Goal: Communication & Community: Answer question/provide support

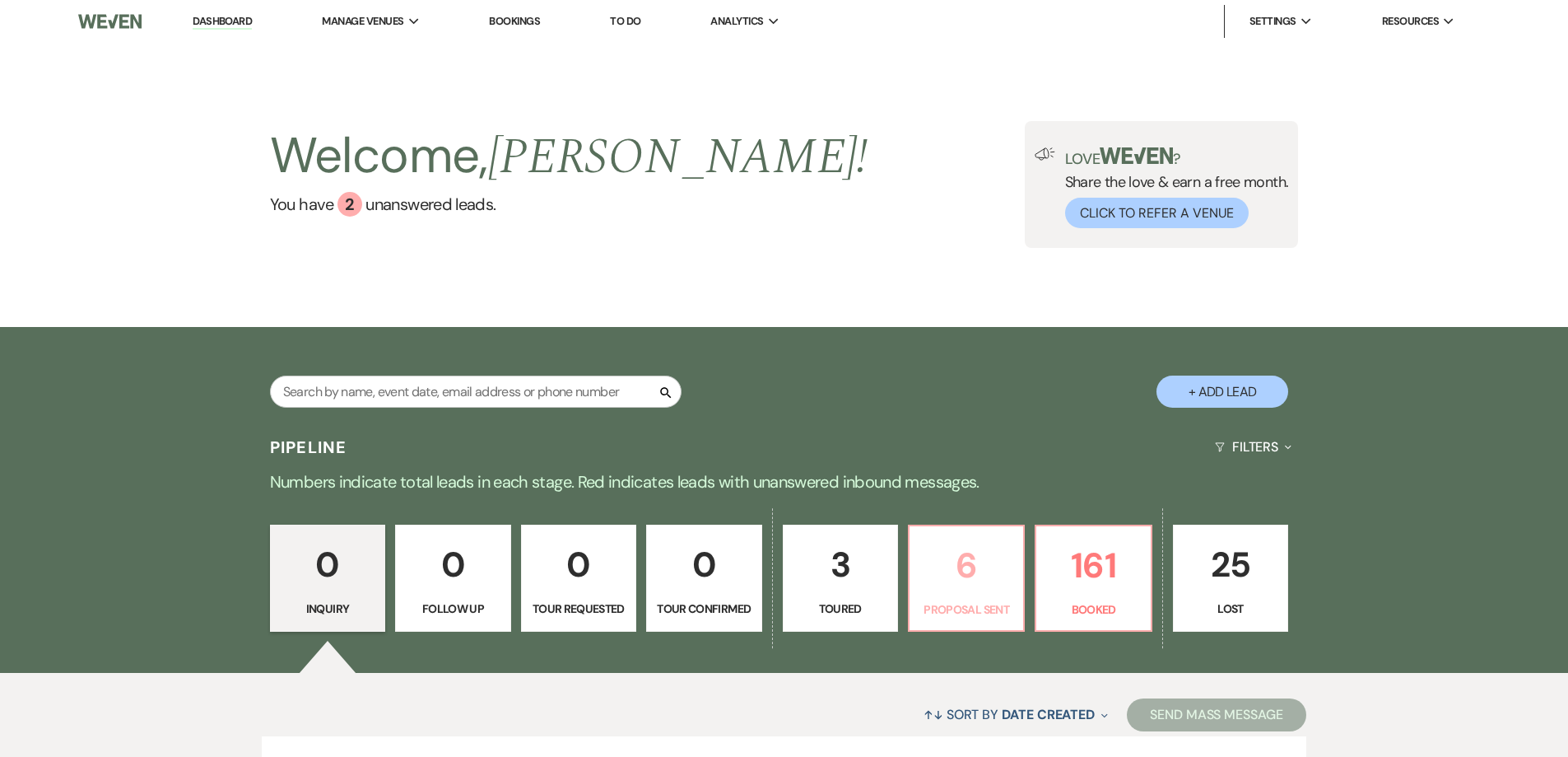
click at [999, 559] on p "6" at bounding box center [966, 566] width 94 height 55
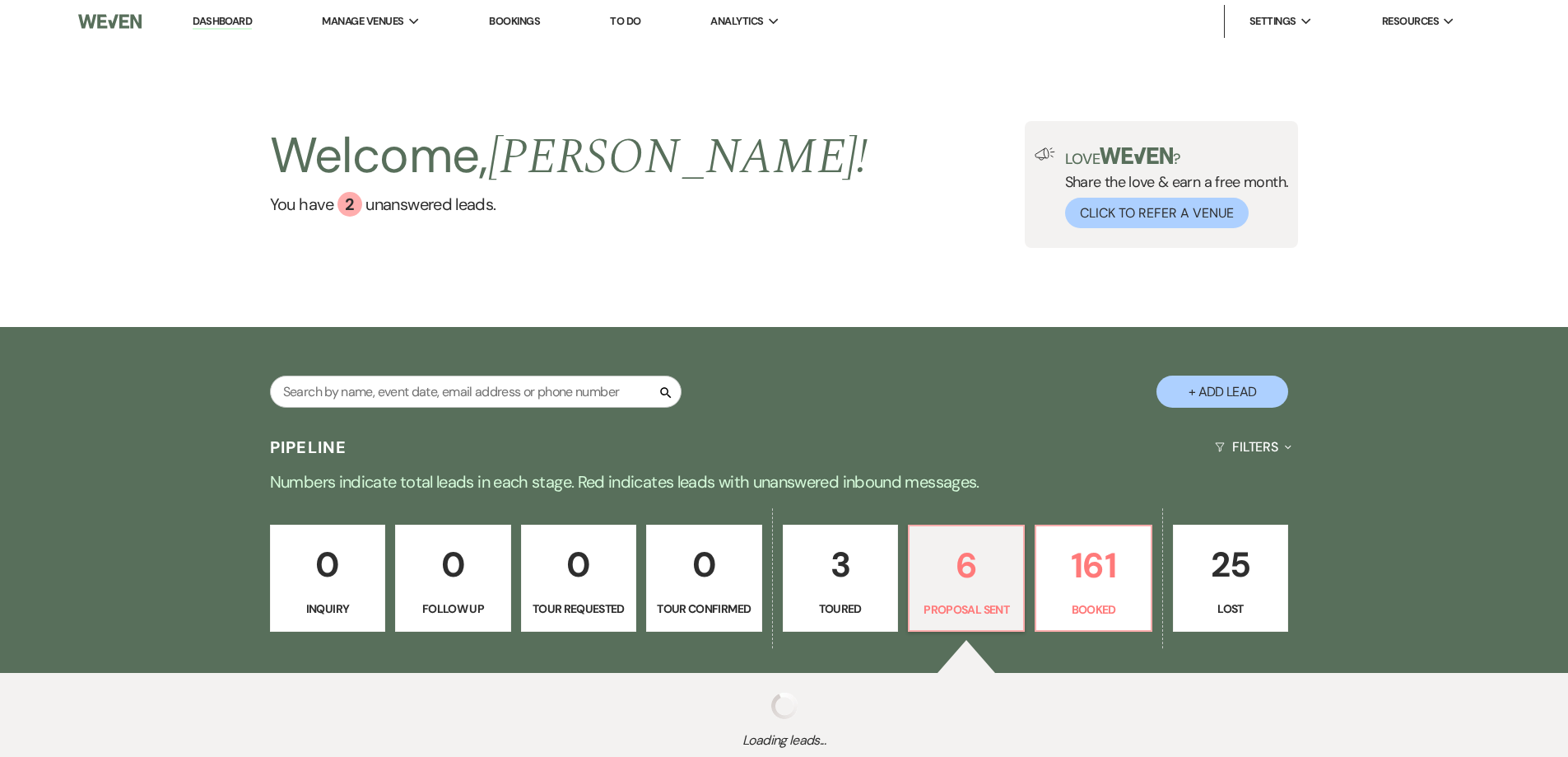
select select "6"
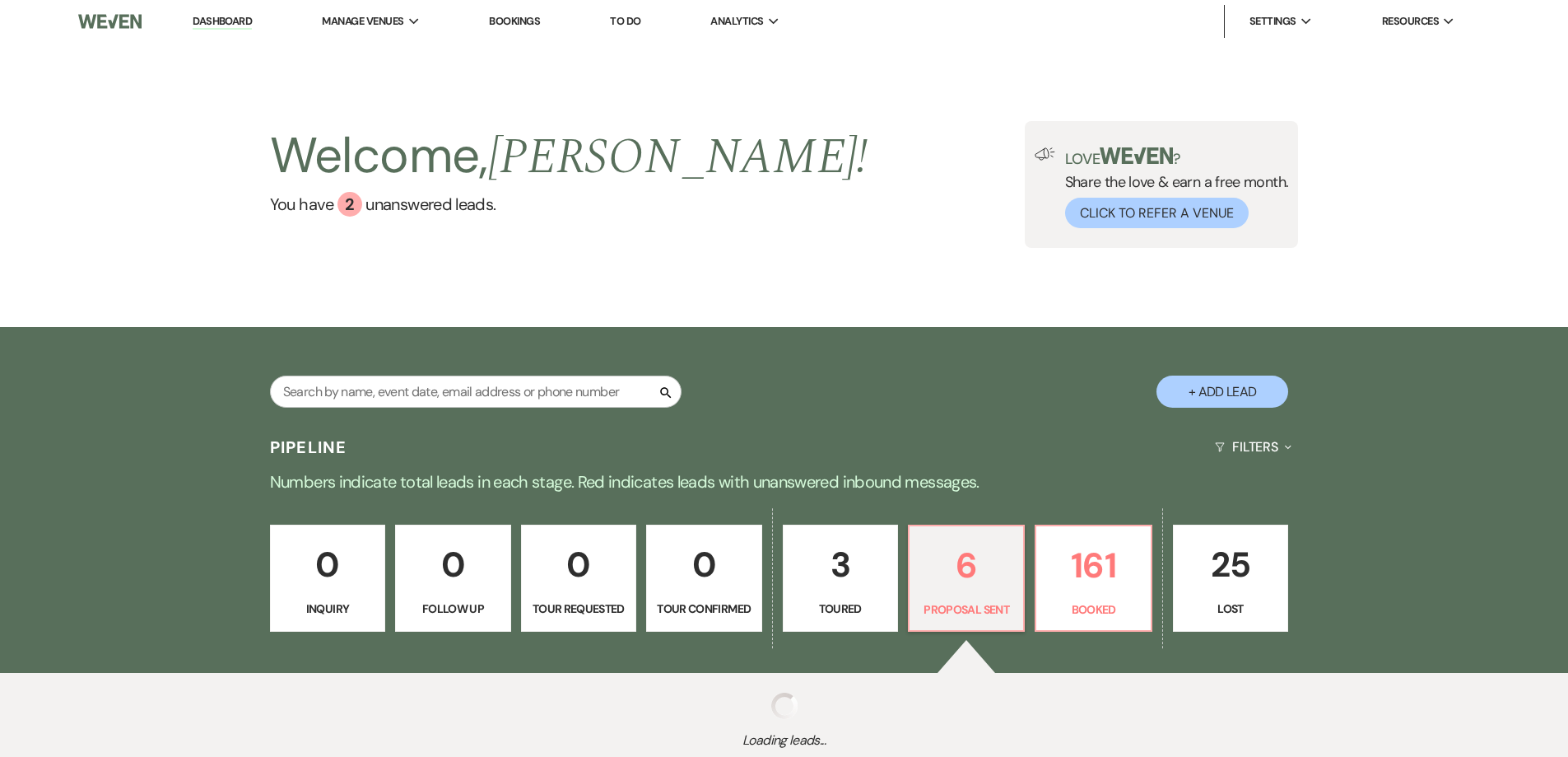
select select "6"
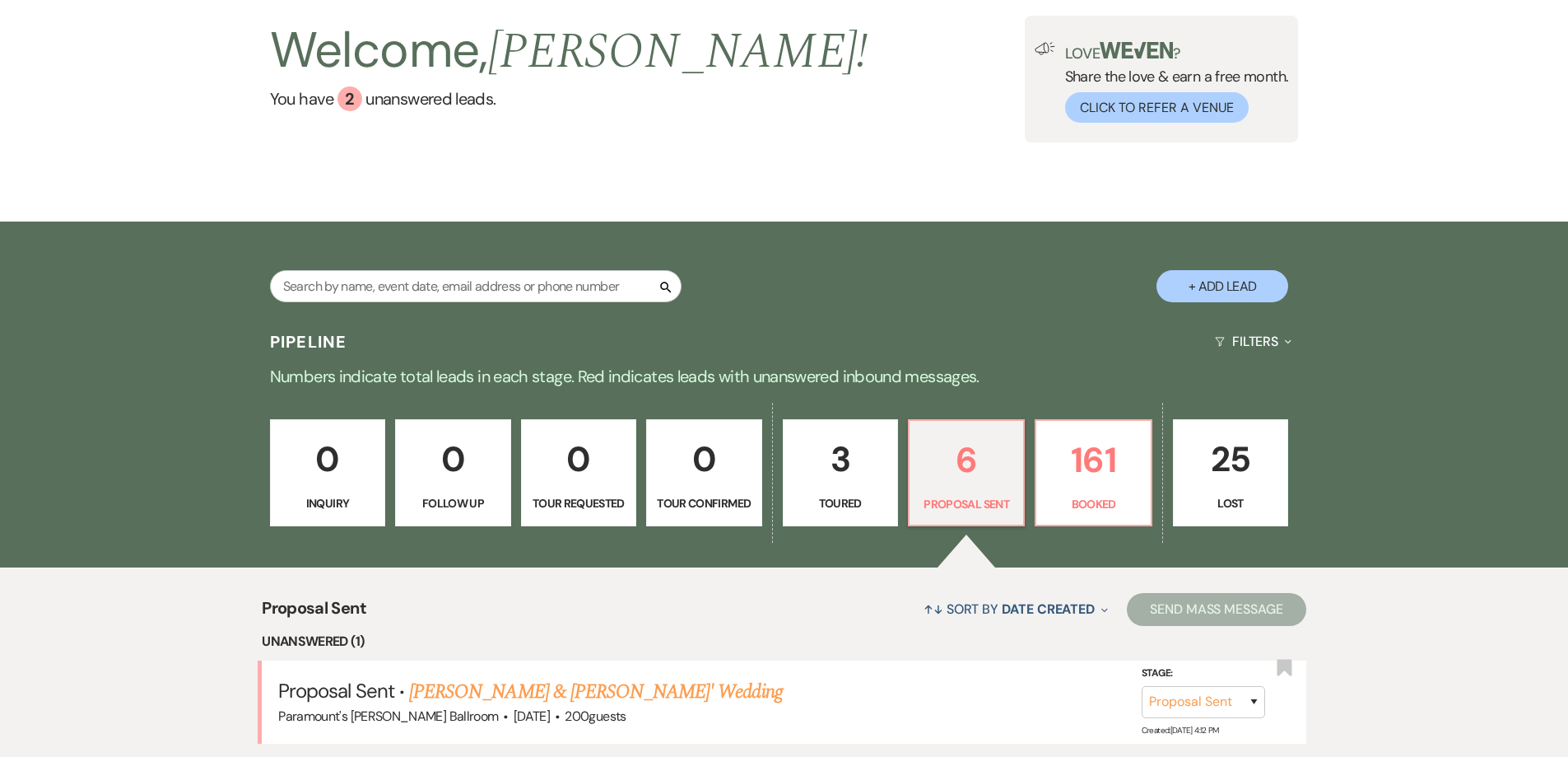
scroll to position [494, 0]
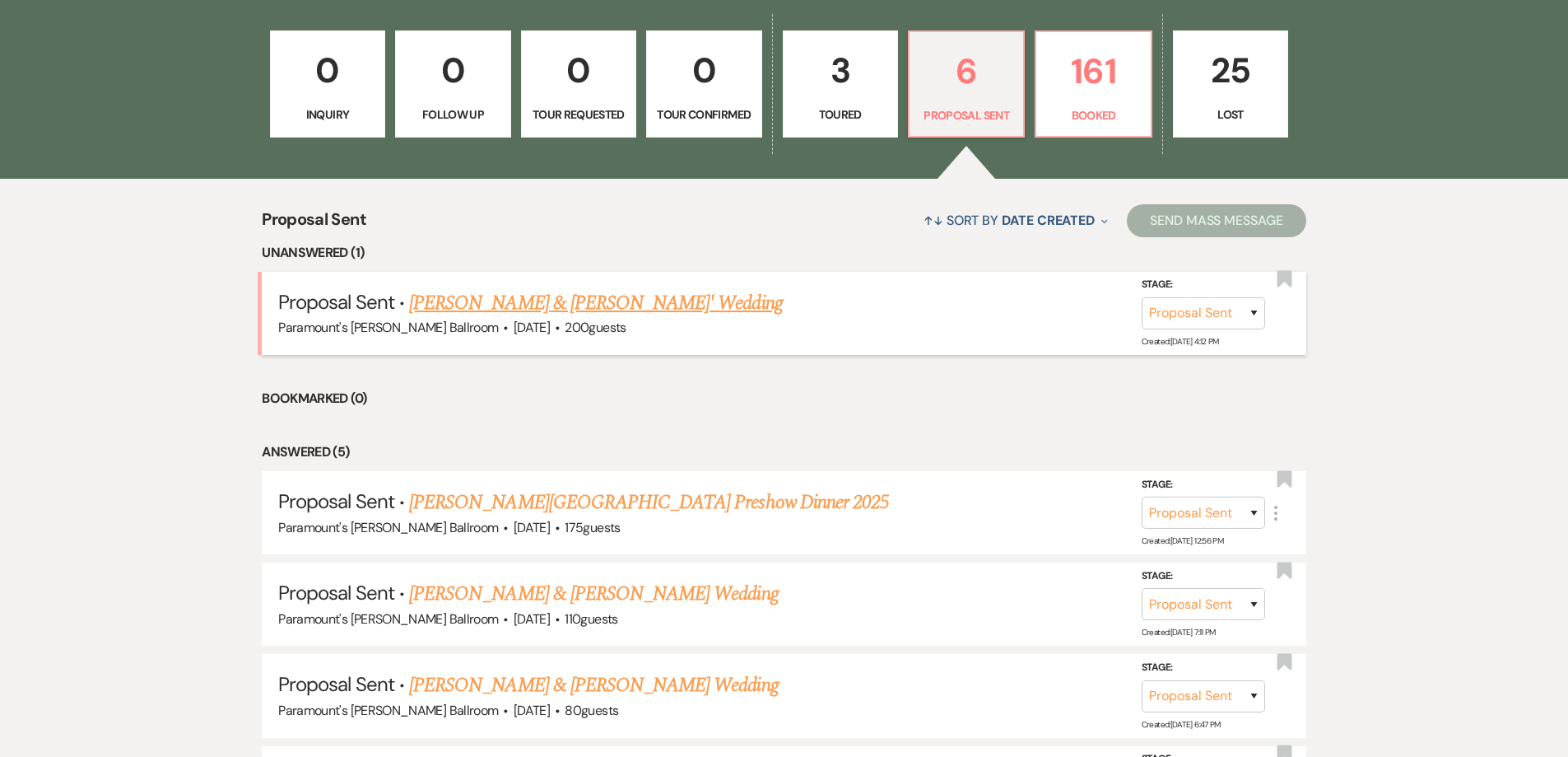
click at [610, 313] on link "[PERSON_NAME] & [PERSON_NAME]' Wedding" at bounding box center [596, 303] width 373 height 29
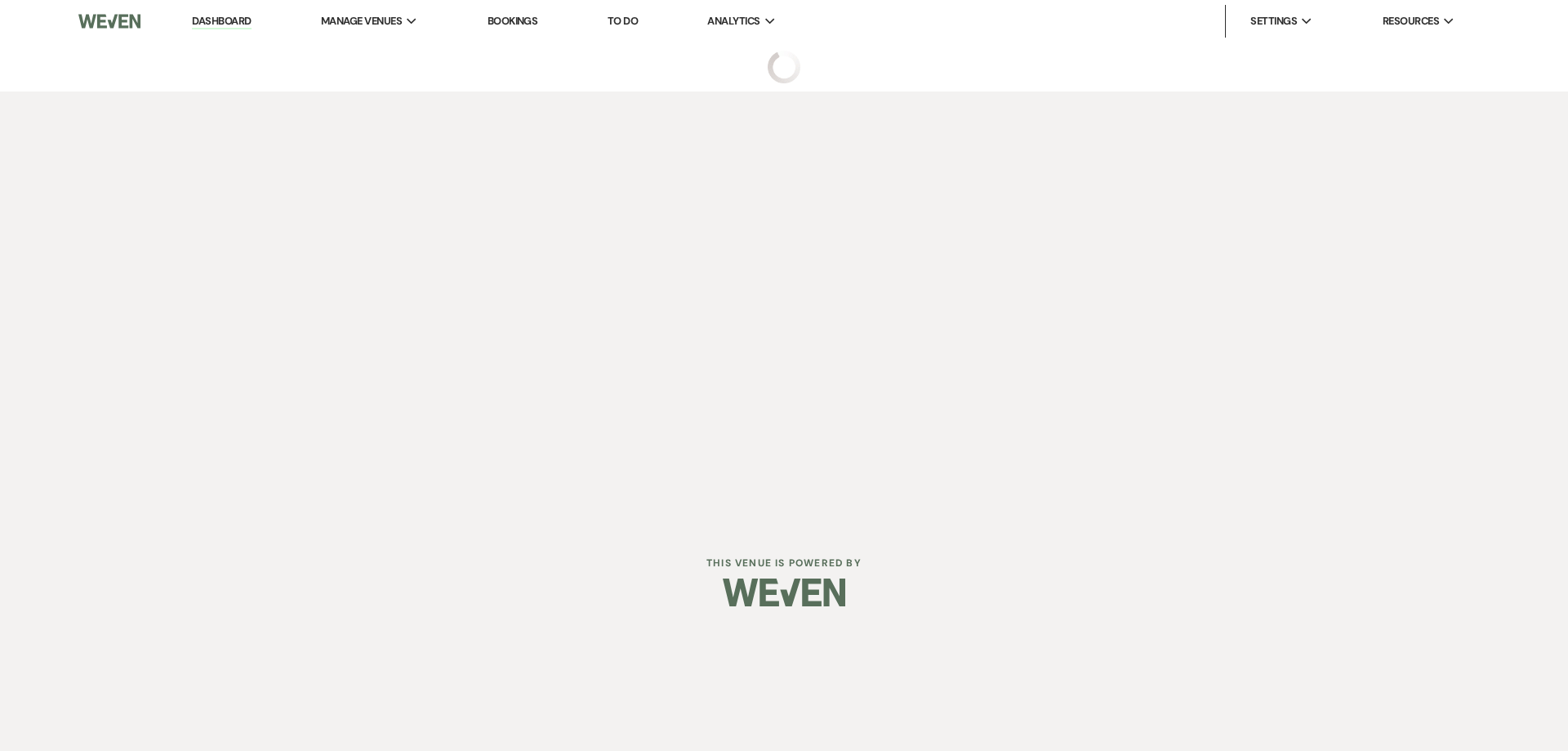
select select "6"
select select "5"
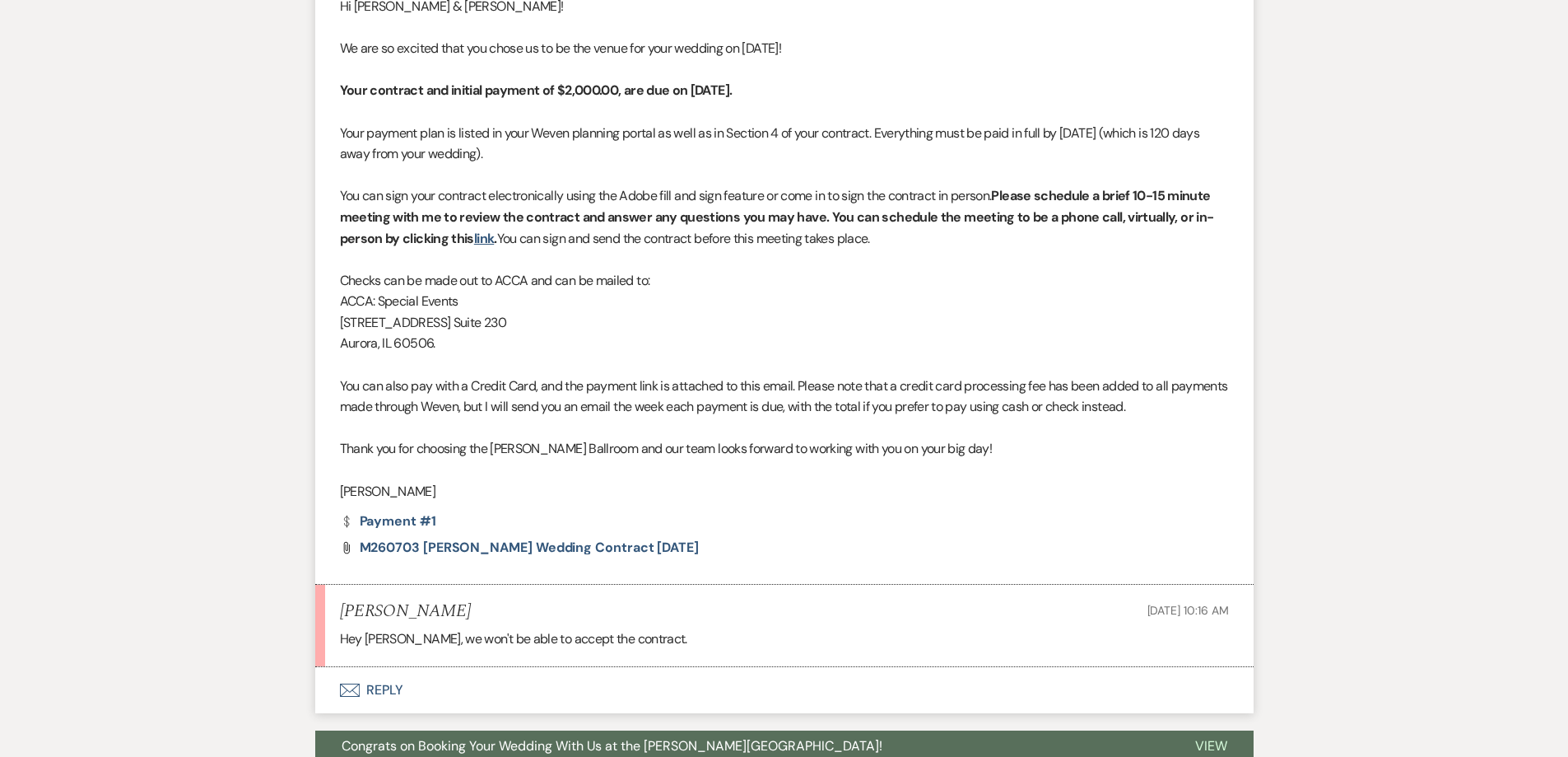
scroll to position [706, 0]
click at [271, 369] on div "Messages Tasks Payments Rental Overview Documents Contacts Notes Event Messages…" at bounding box center [784, 261] width 1568 height 1107
click at [466, 186] on p "You can sign your contract electronically using the Adobe fill and sign feature…" at bounding box center [784, 217] width 889 height 63
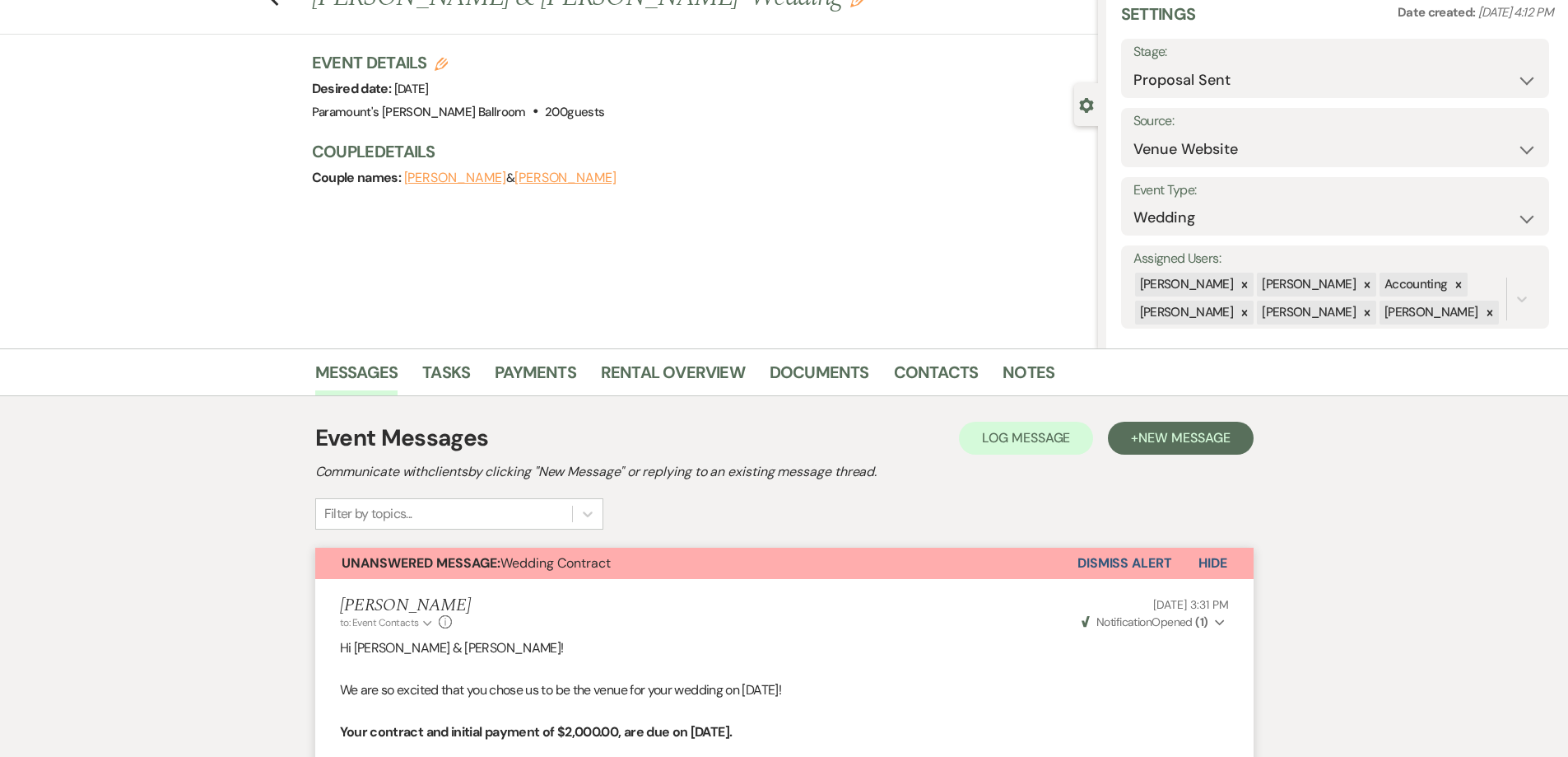
scroll to position [0, 0]
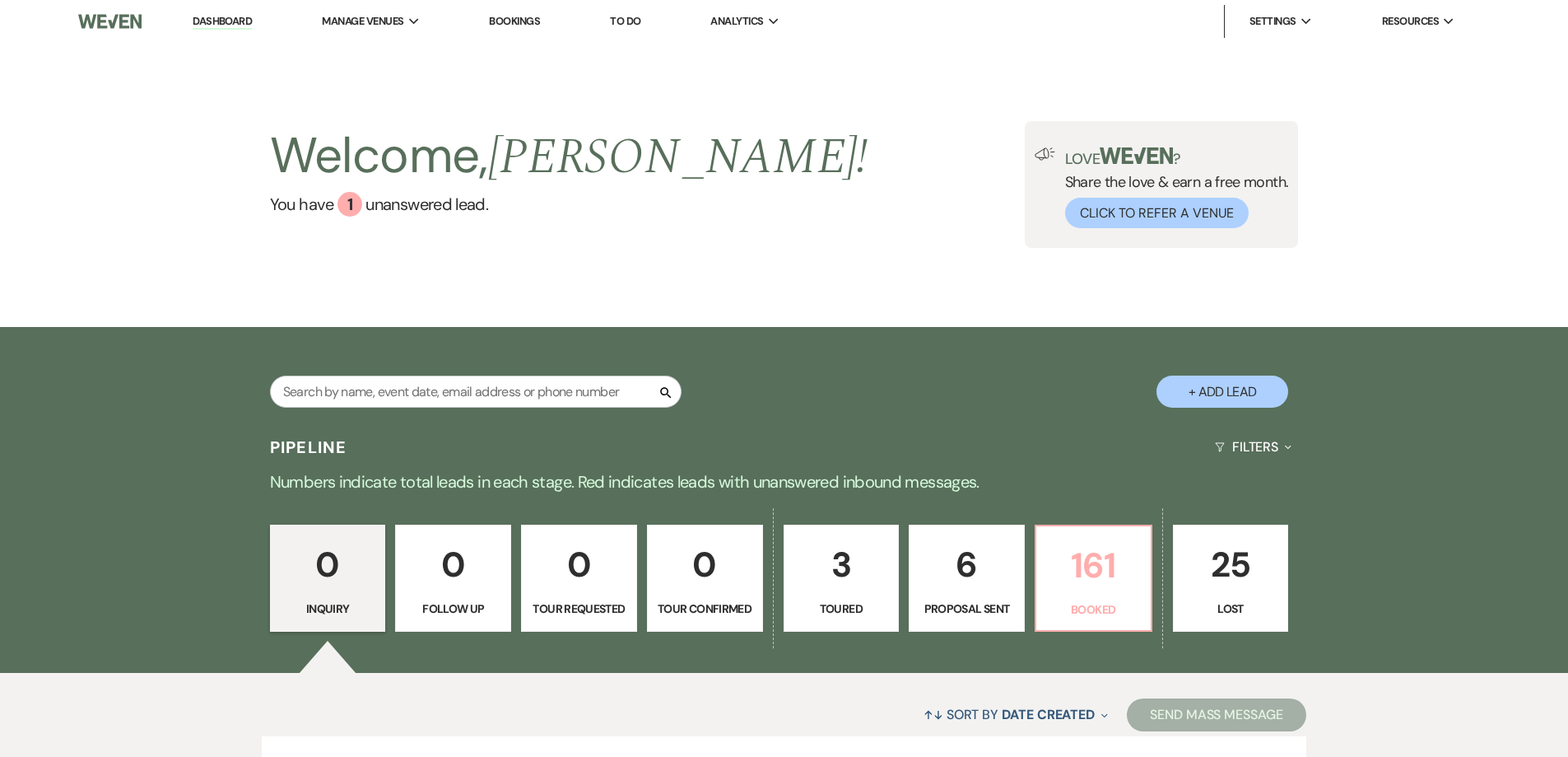
click at [1077, 543] on p "161" at bounding box center [1094, 566] width 95 height 55
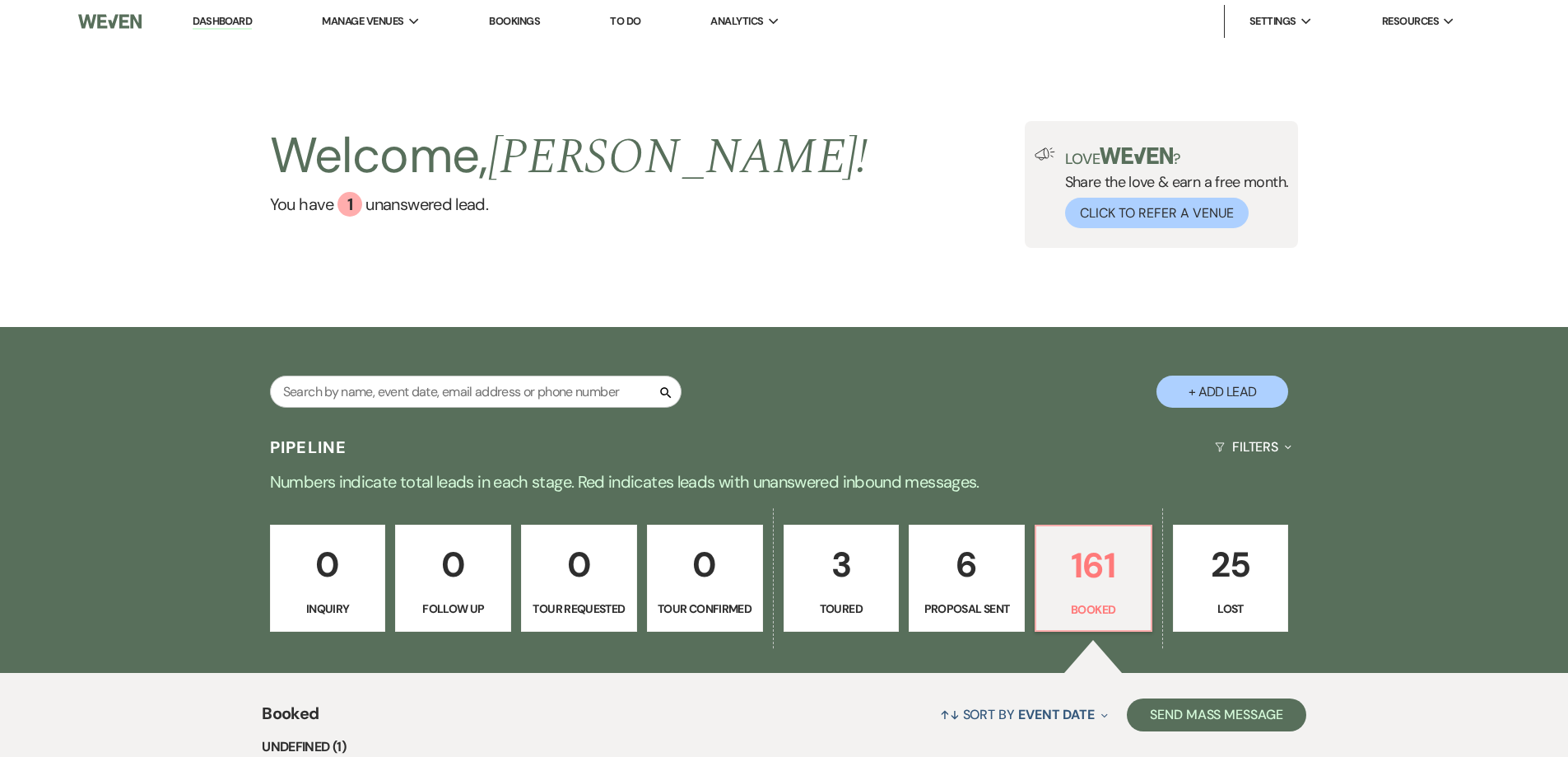
scroll to position [68, 0]
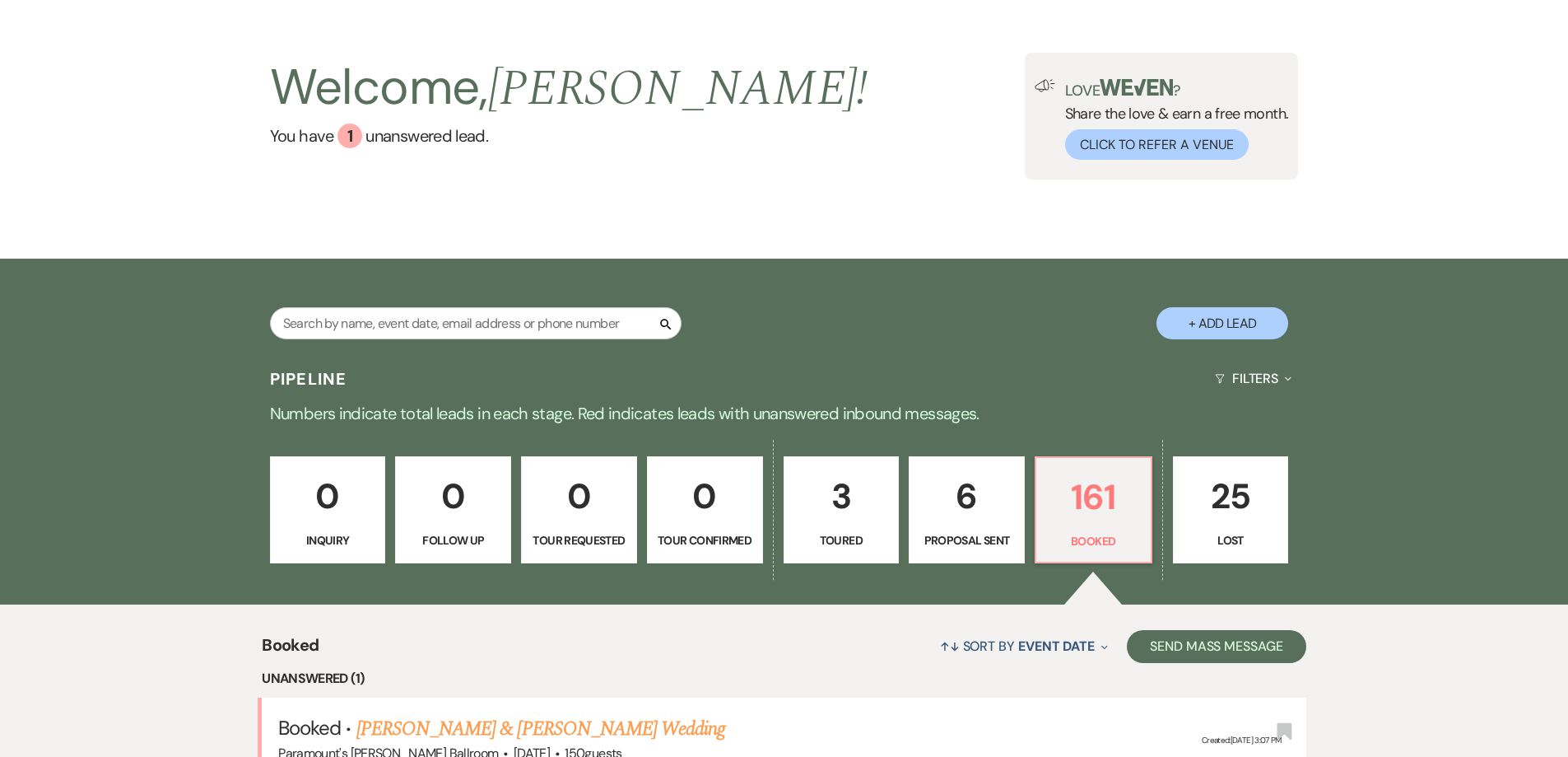
click at [399, 714] on link "[PERSON_NAME] & [PERSON_NAME] Wedding" at bounding box center [541, 728] width 369 height 29
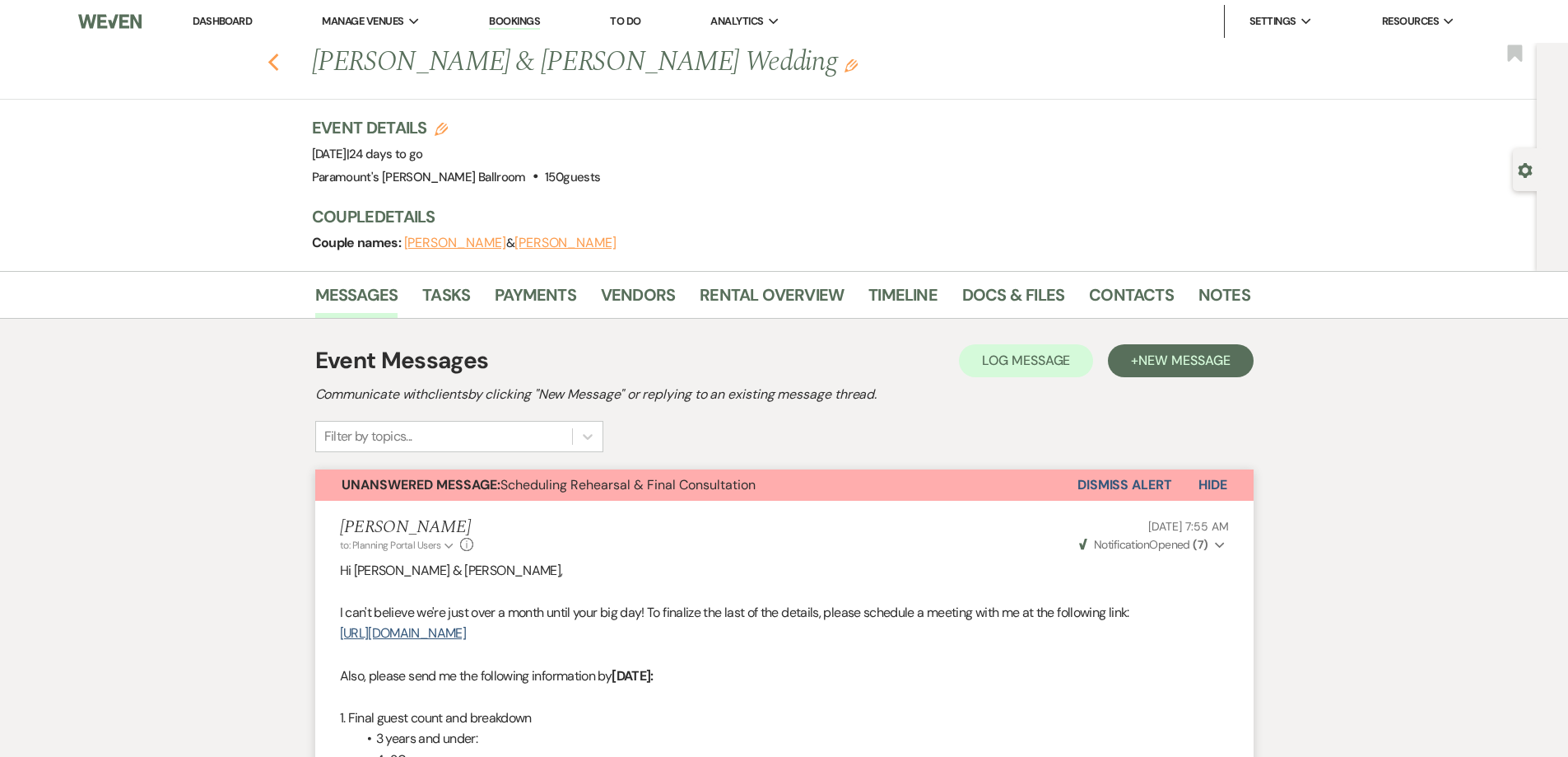
click at [278, 68] on use "button" at bounding box center [273, 63] width 11 height 18
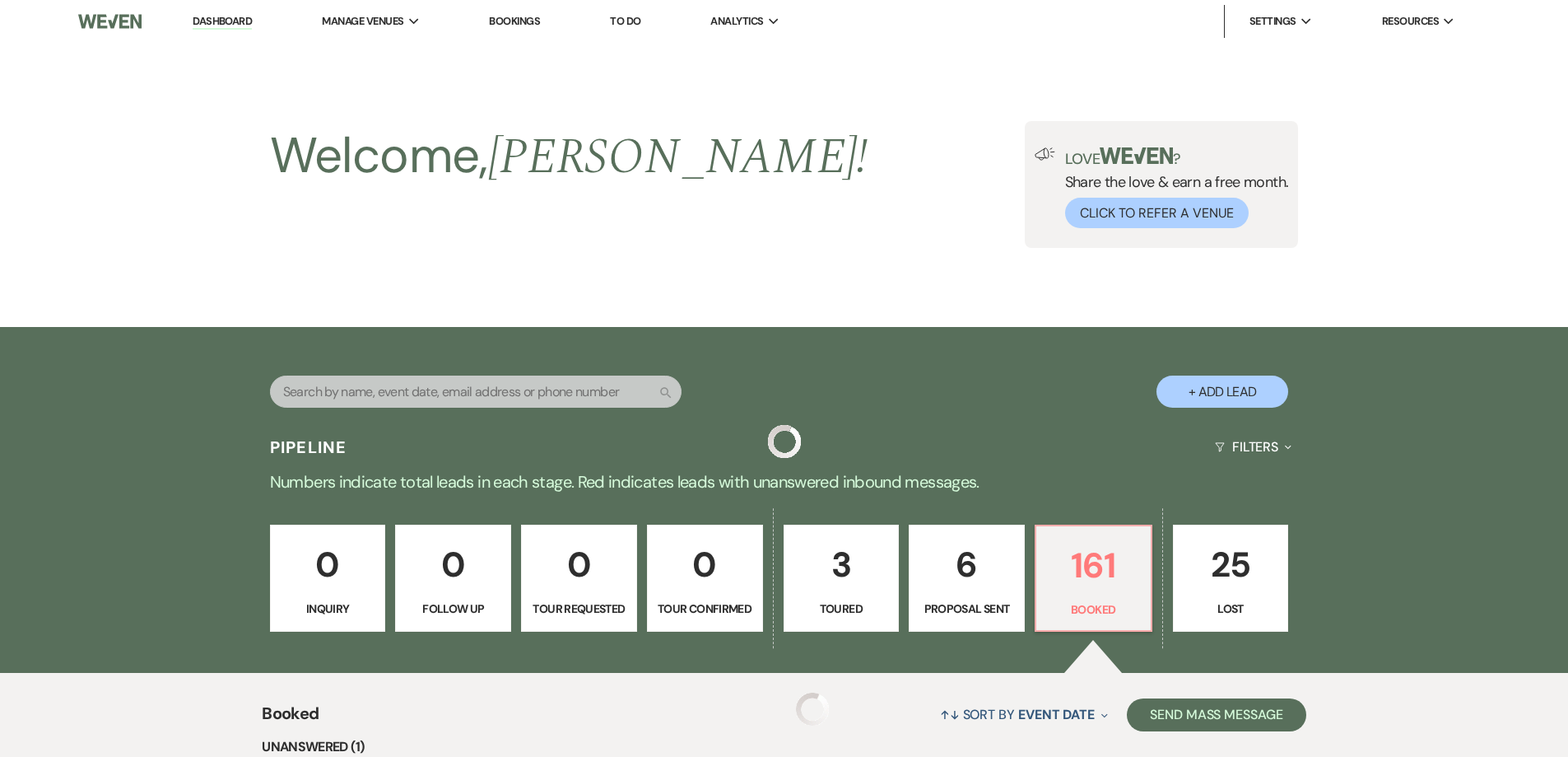
scroll to position [531, 0]
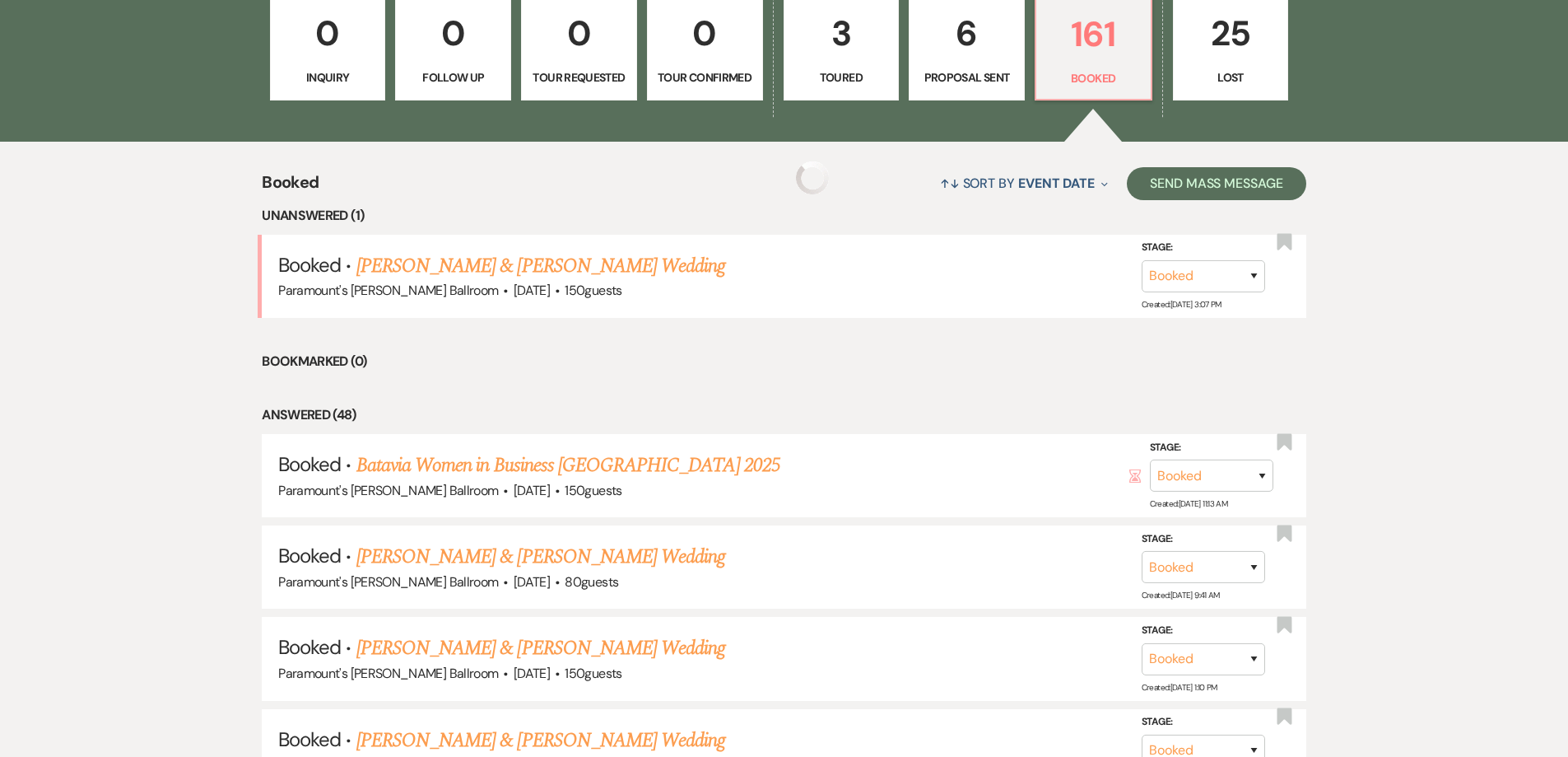
click at [360, 186] on div "↑↓ Sort By Event Date Expand Send Mass Message" at bounding box center [812, 183] width 987 height 44
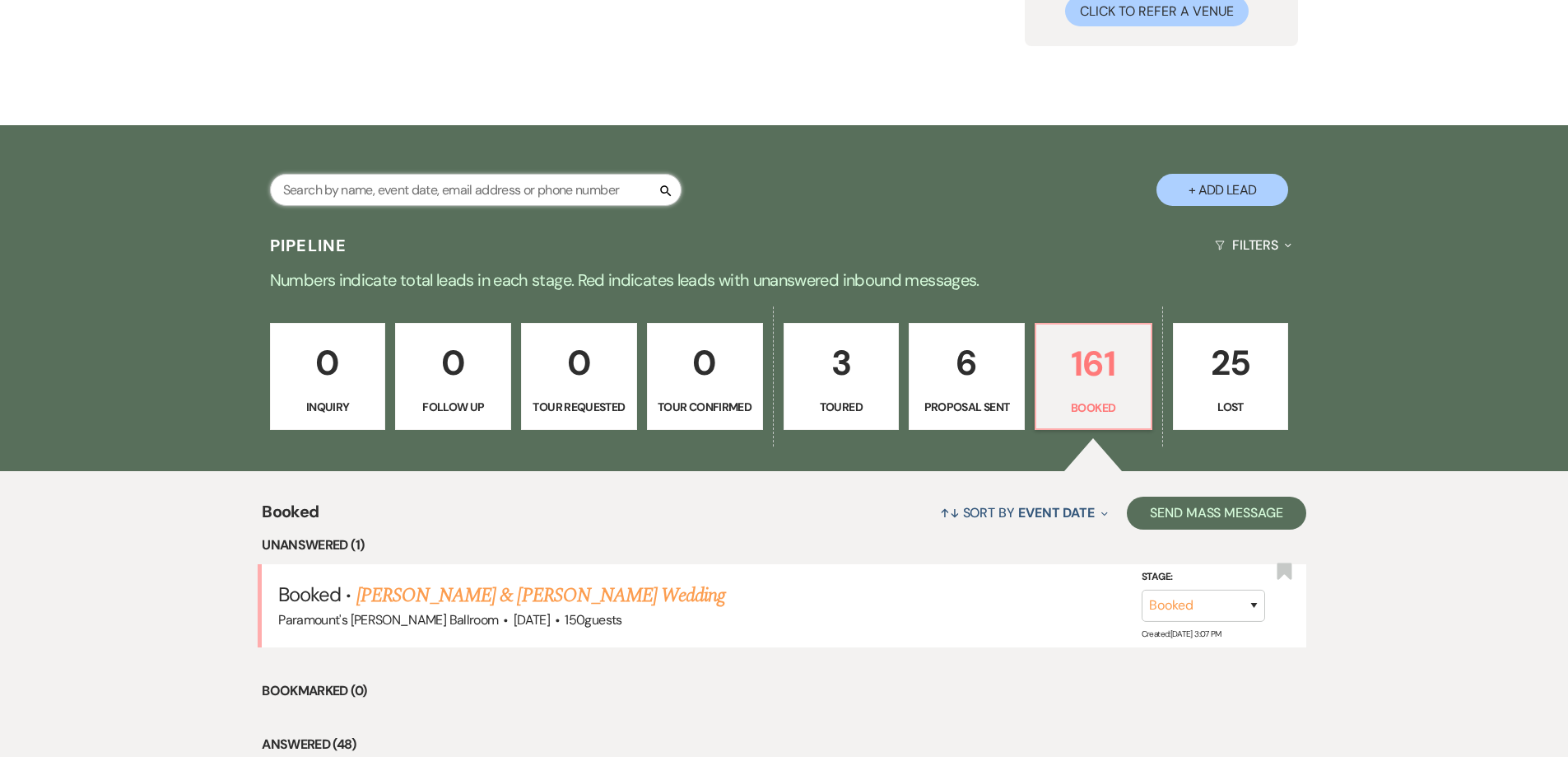
click at [357, 192] on input "text" at bounding box center [475, 189] width 412 height 32
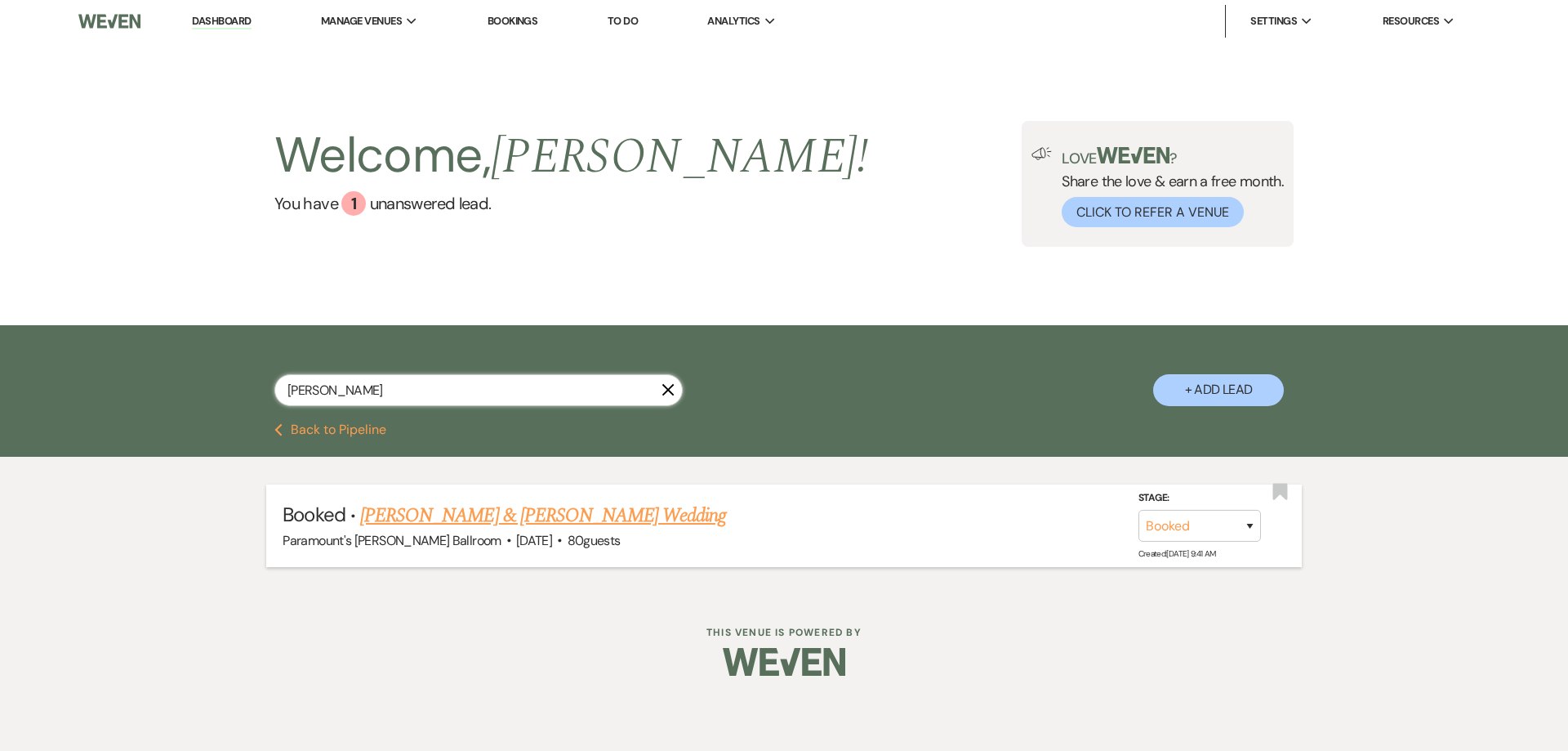
type input "casas"
click at [441, 520] on link "Shaila Casas Romero & Jesus Perez's Wedding" at bounding box center [542, 515] width 366 height 29
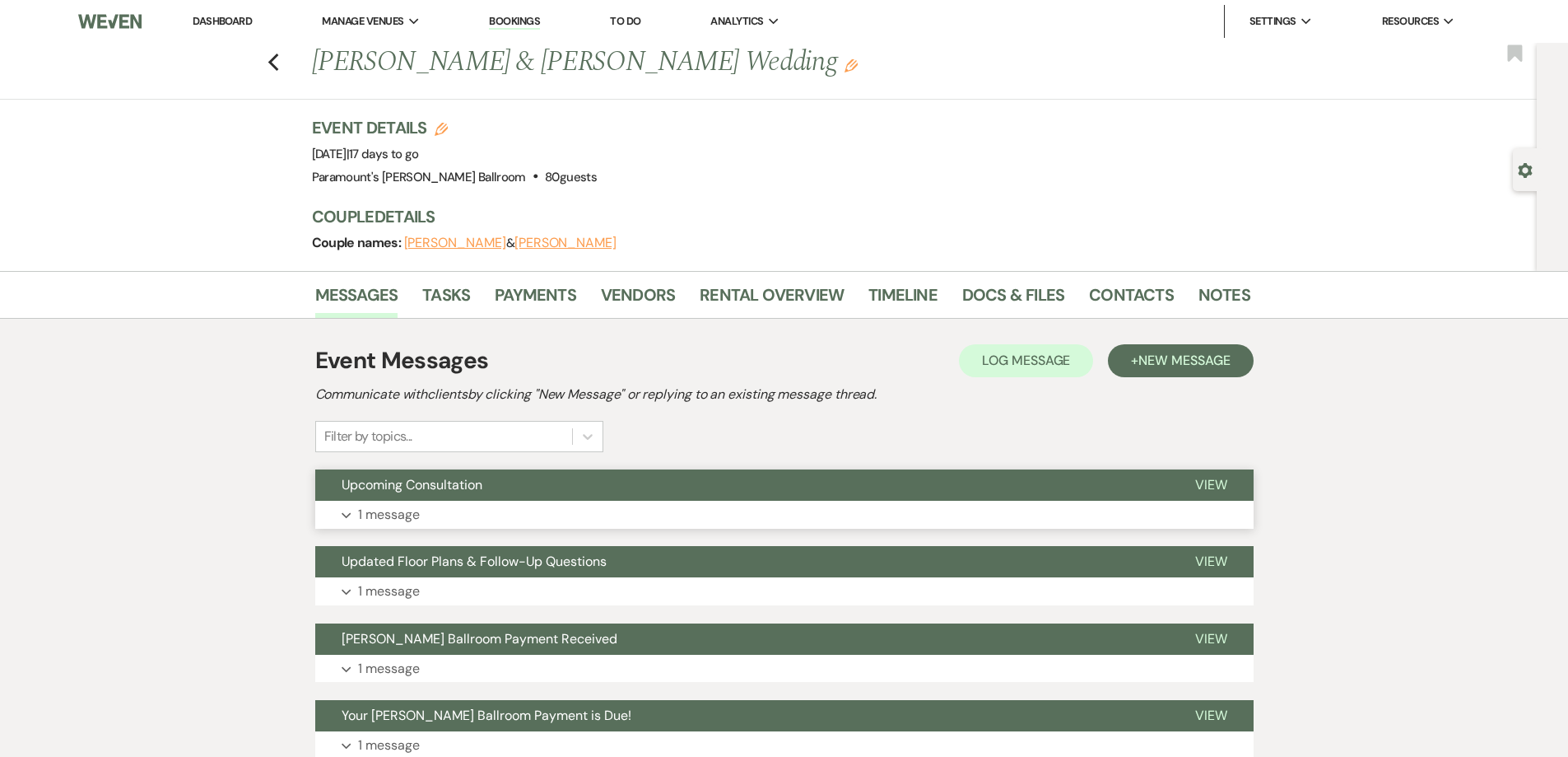
click at [484, 504] on button "Expand 1 message" at bounding box center [784, 514] width 938 height 28
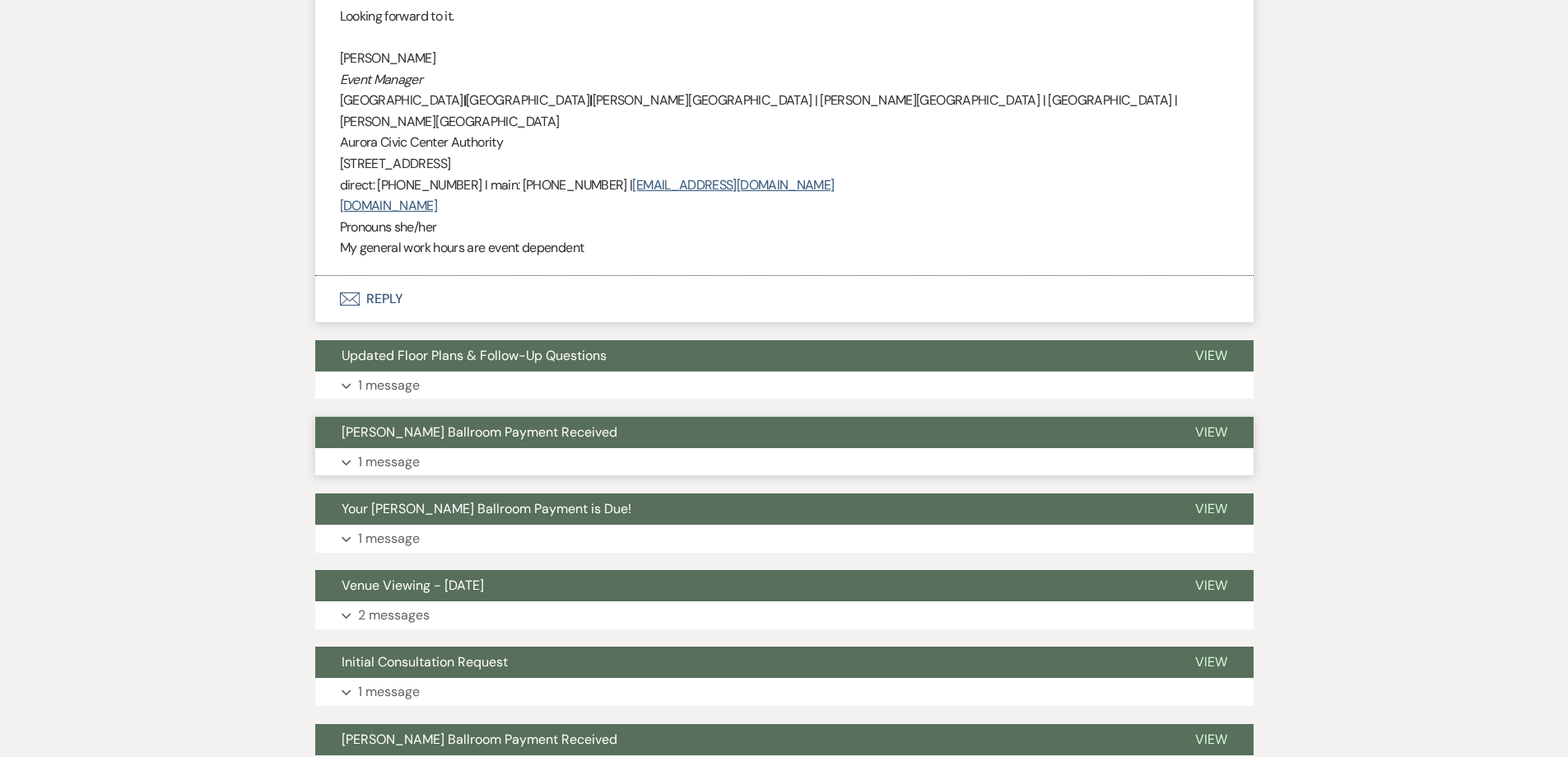
scroll to position [660, 0]
click at [525, 371] on button "Expand 1 message" at bounding box center [784, 384] width 938 height 28
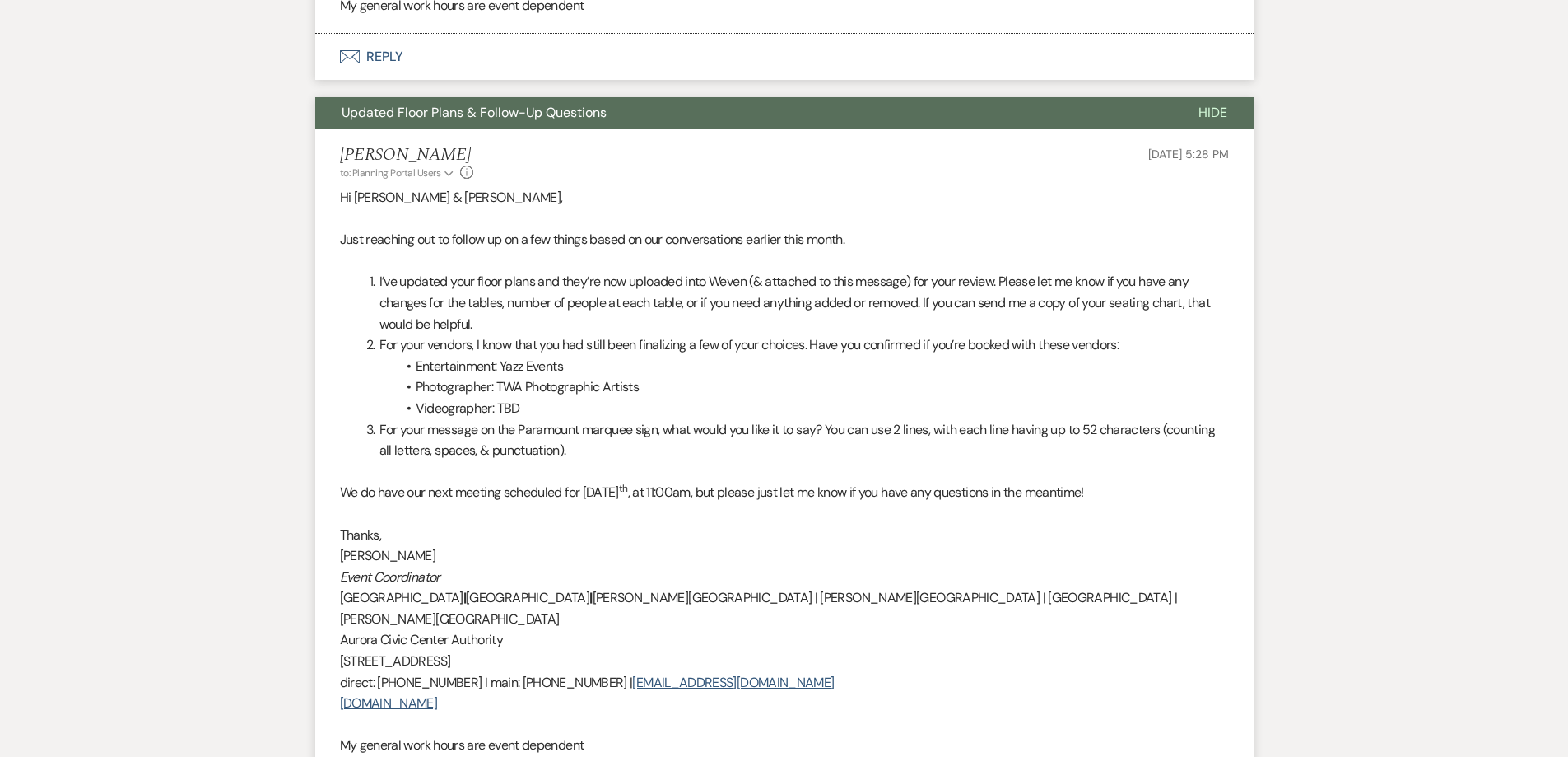
scroll to position [907, 0]
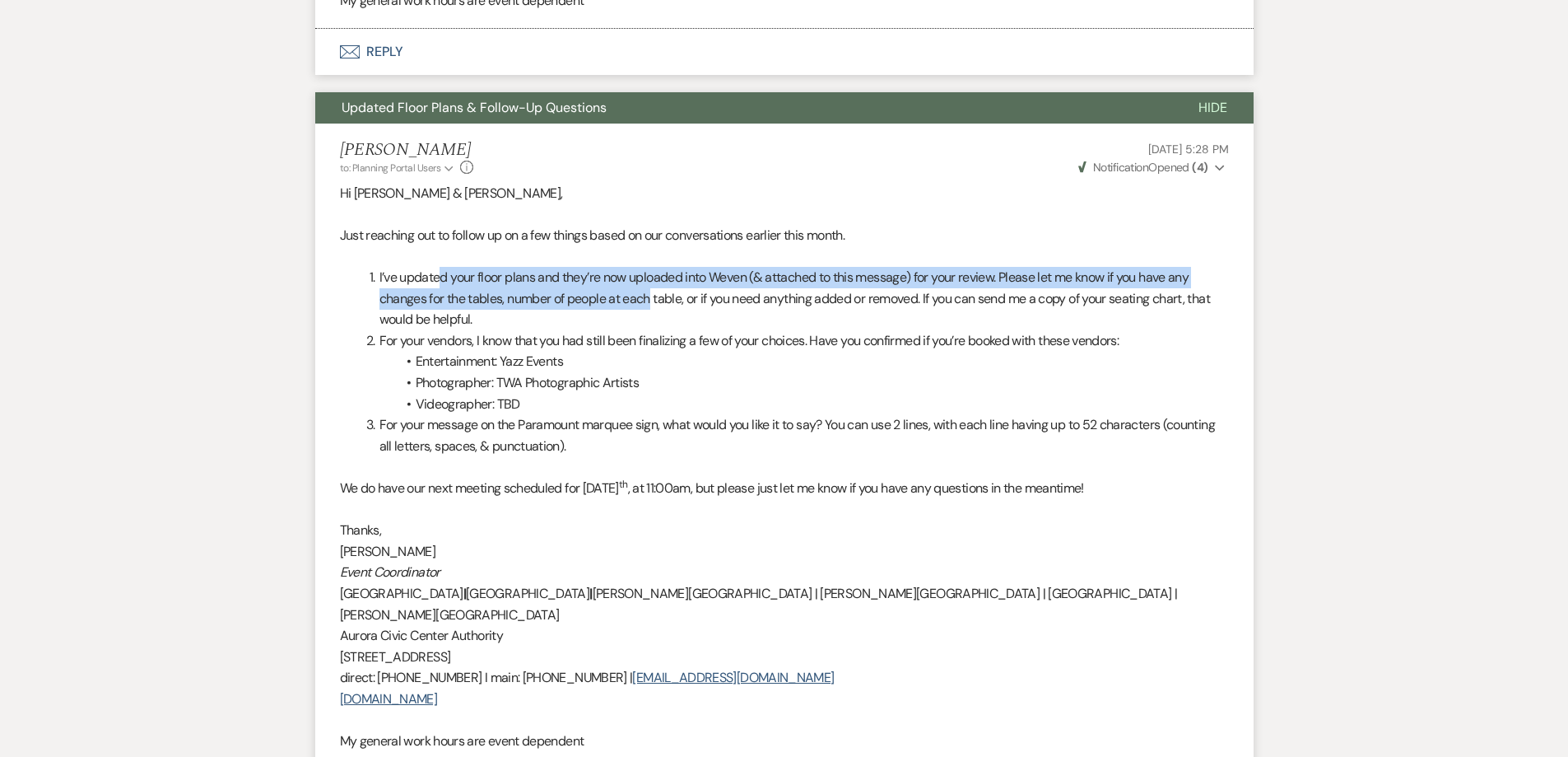
drag, startPoint x: 441, startPoint y: 265, endPoint x: 652, endPoint y: 272, distance: 211.1
click at [652, 272] on li "I’ve updated your floor plans and they’re now uploaded into Weven (& attached t…" at bounding box center [794, 299] width 869 height 63
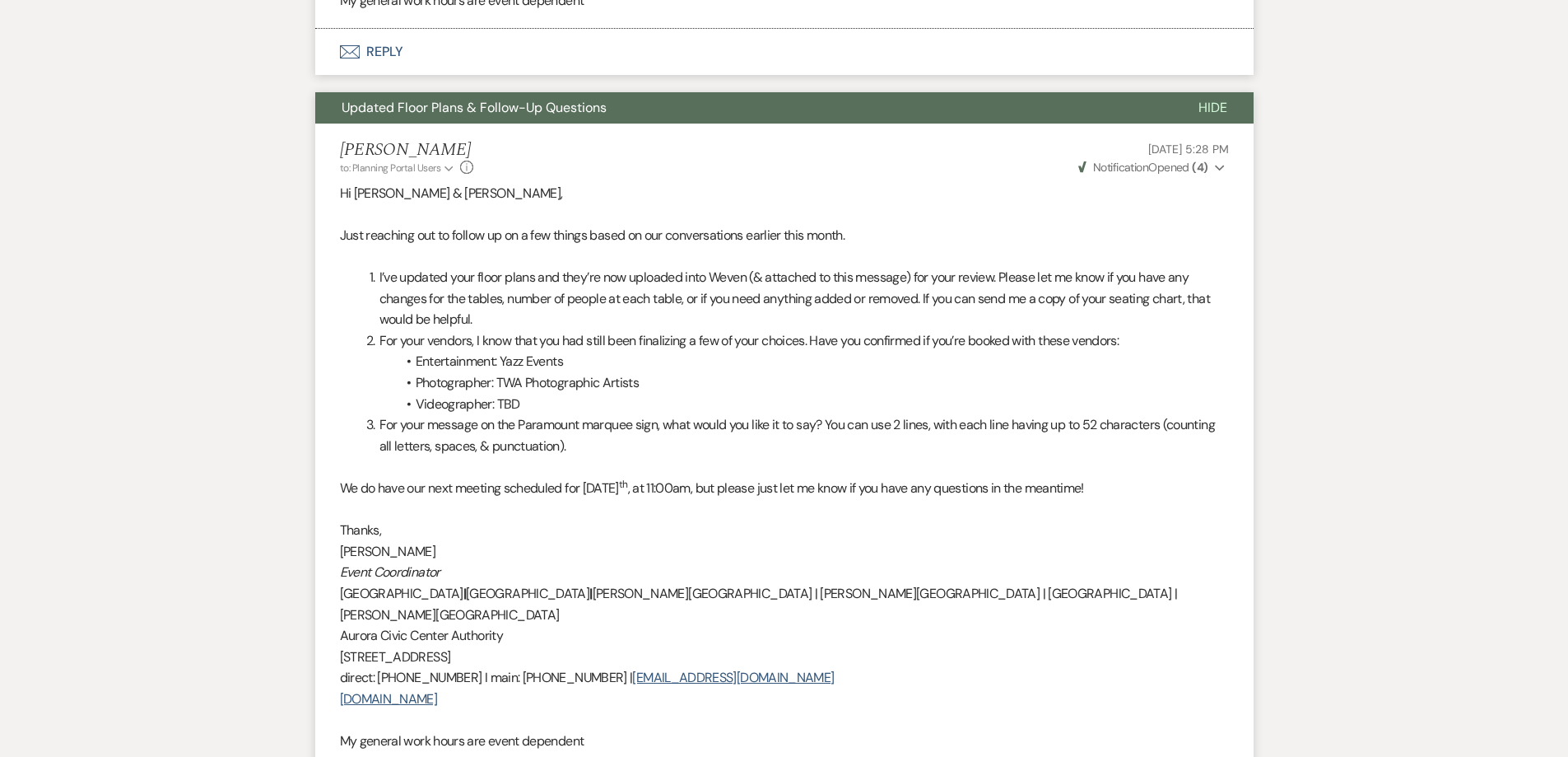
click at [658, 288] on li "I’ve updated your floor plans and they’re now uploaded into Weven (& attached t…" at bounding box center [794, 299] width 869 height 63
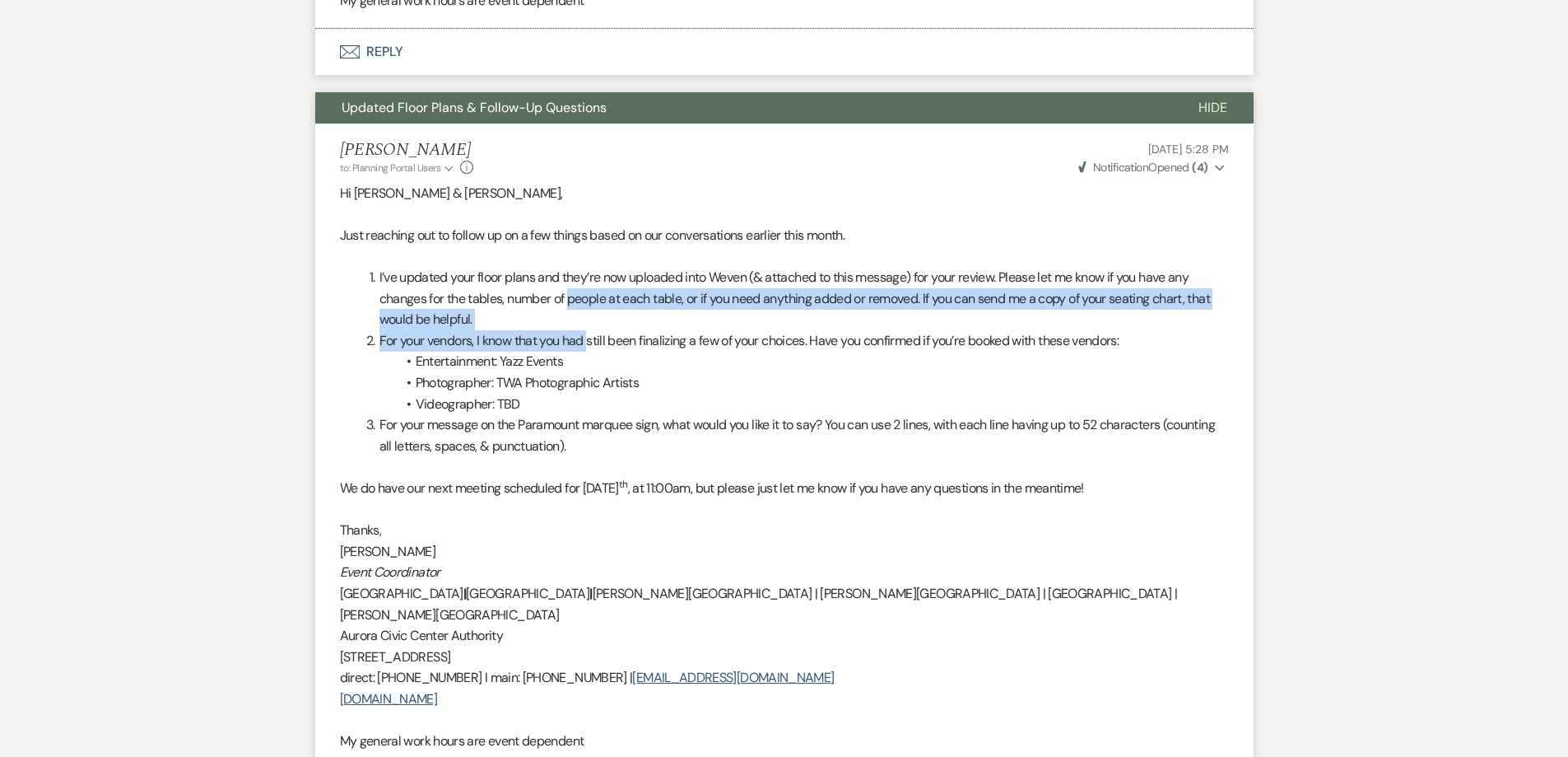
drag, startPoint x: 571, startPoint y: 268, endPoint x: 591, endPoint y: 309, distance: 45.6
click at [591, 309] on ol "I’ve updated your floor plans and they’re now uploaded into Weven (& attached t…" at bounding box center [784, 309] width 889 height 84
click at [591, 331] on li "For your vendors, I know that you had still been finalizing a few of your choic…" at bounding box center [794, 341] width 869 height 21
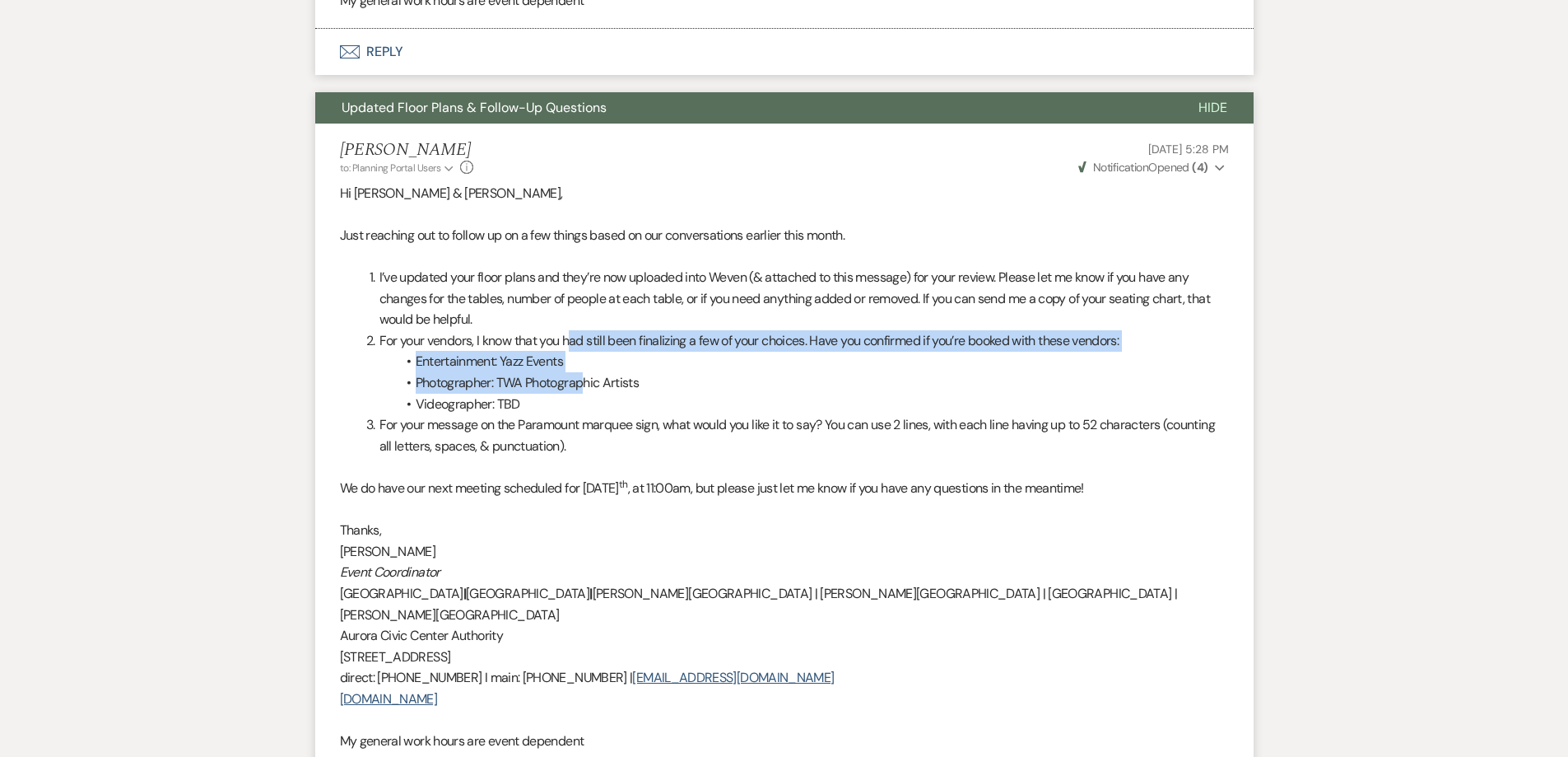
drag, startPoint x: 574, startPoint y: 322, endPoint x: 592, endPoint y: 376, distance: 56.9
click at [585, 372] on div "Hi Jesus & Shaila, Just reaching out to follow up on a few things based on our …" at bounding box center [784, 467] width 889 height 569
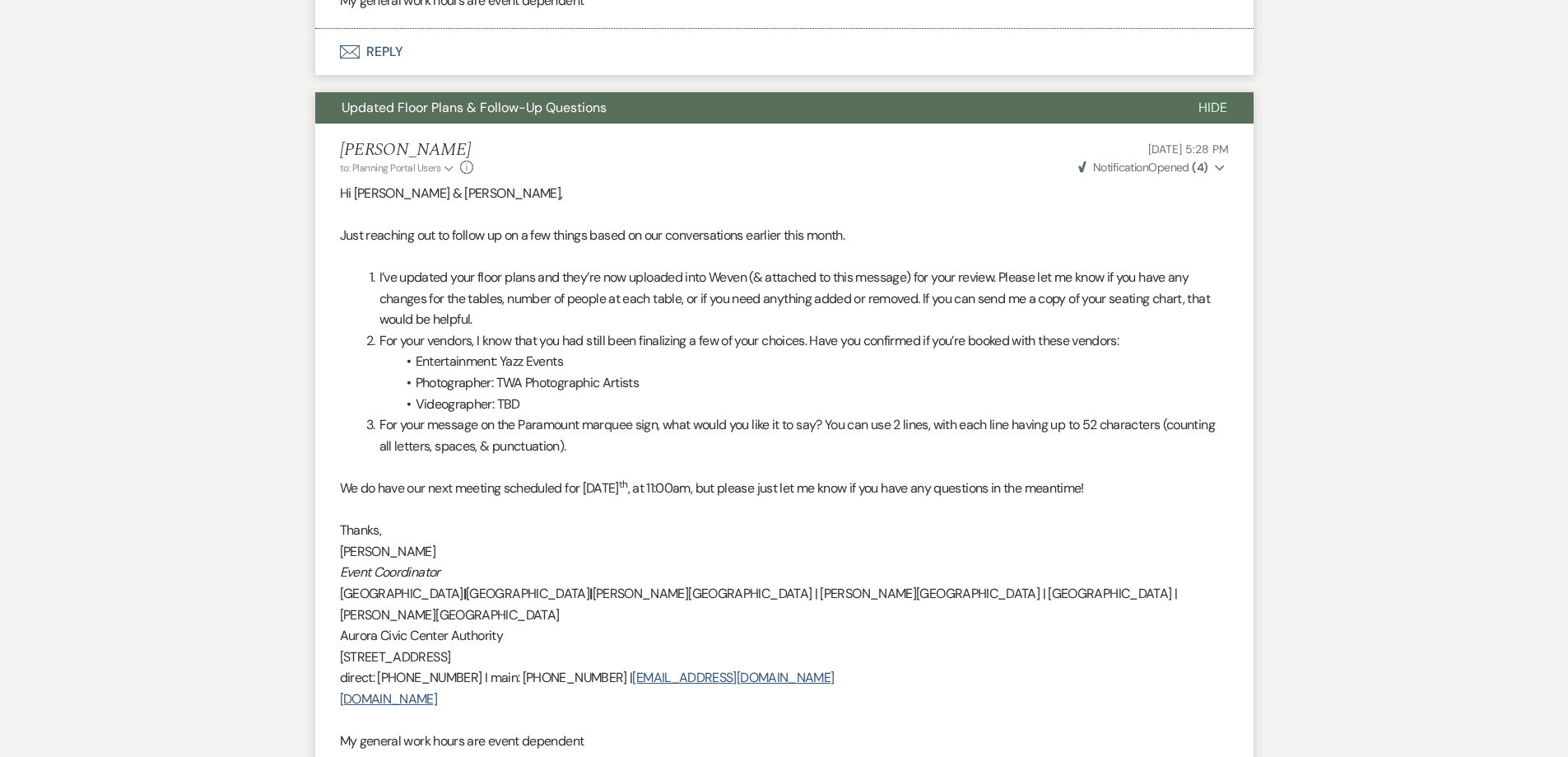
click at [592, 393] on li "Videographer: TBD" at bounding box center [792, 404] width 873 height 21
click at [753, 414] on li "For your message on the Paramount marquee sign, what would you like it to say? …" at bounding box center [794, 434] width 869 height 42
drag, startPoint x: 683, startPoint y: 413, endPoint x: 645, endPoint y: 378, distance: 51.7
click at [645, 378] on div "Hi Jesus & Shaila, Just reaching out to follow up on a few things based on our …" at bounding box center [784, 467] width 889 height 569
drag, startPoint x: 637, startPoint y: 392, endPoint x: 636, endPoint y: 382, distance: 10.0
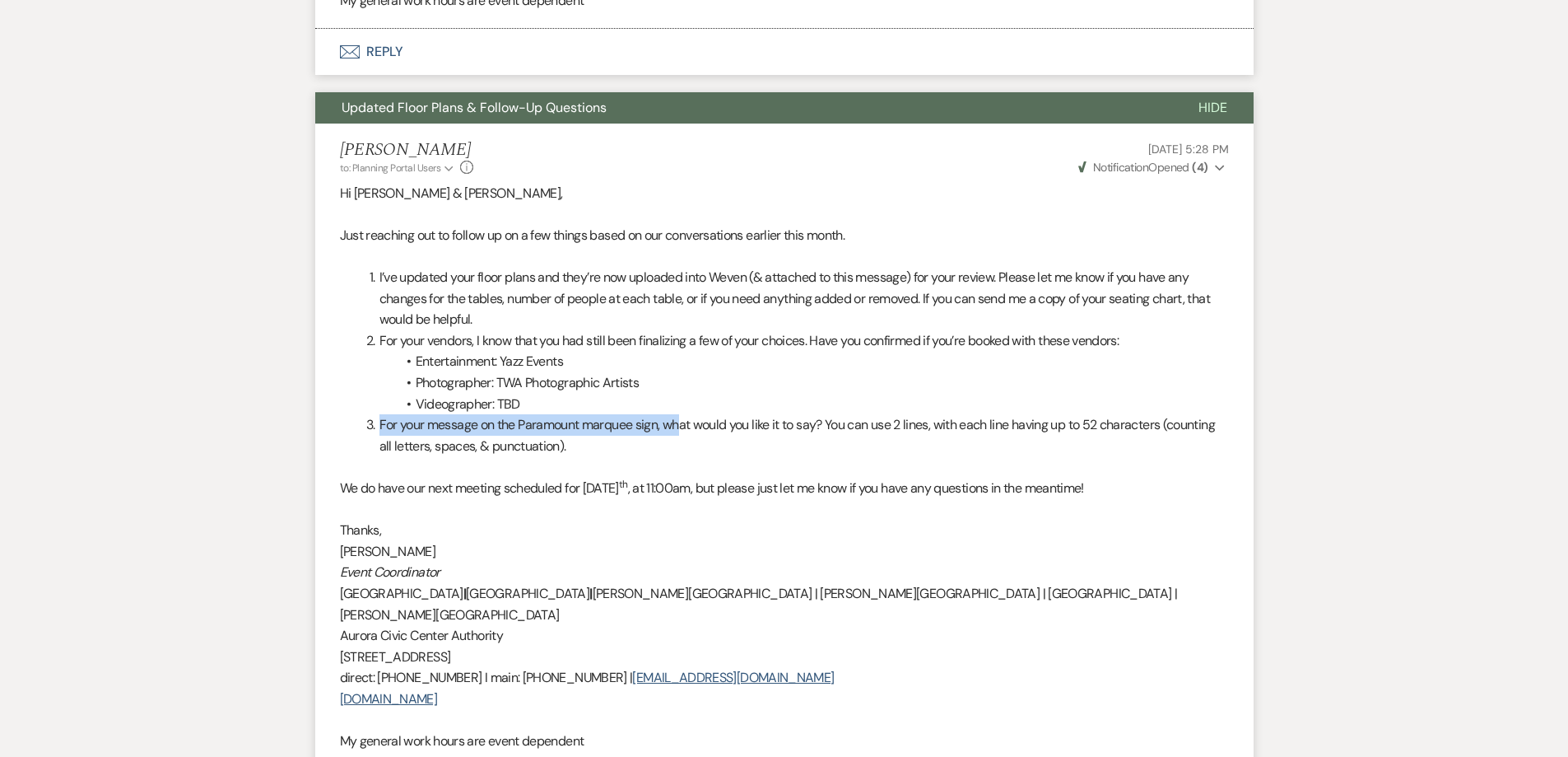
click at [637, 393] on li "Videographer: TBD" at bounding box center [792, 404] width 873 height 21
click at [648, 372] on li "Photographer: TWA Photographic Artists" at bounding box center [792, 383] width 873 height 21
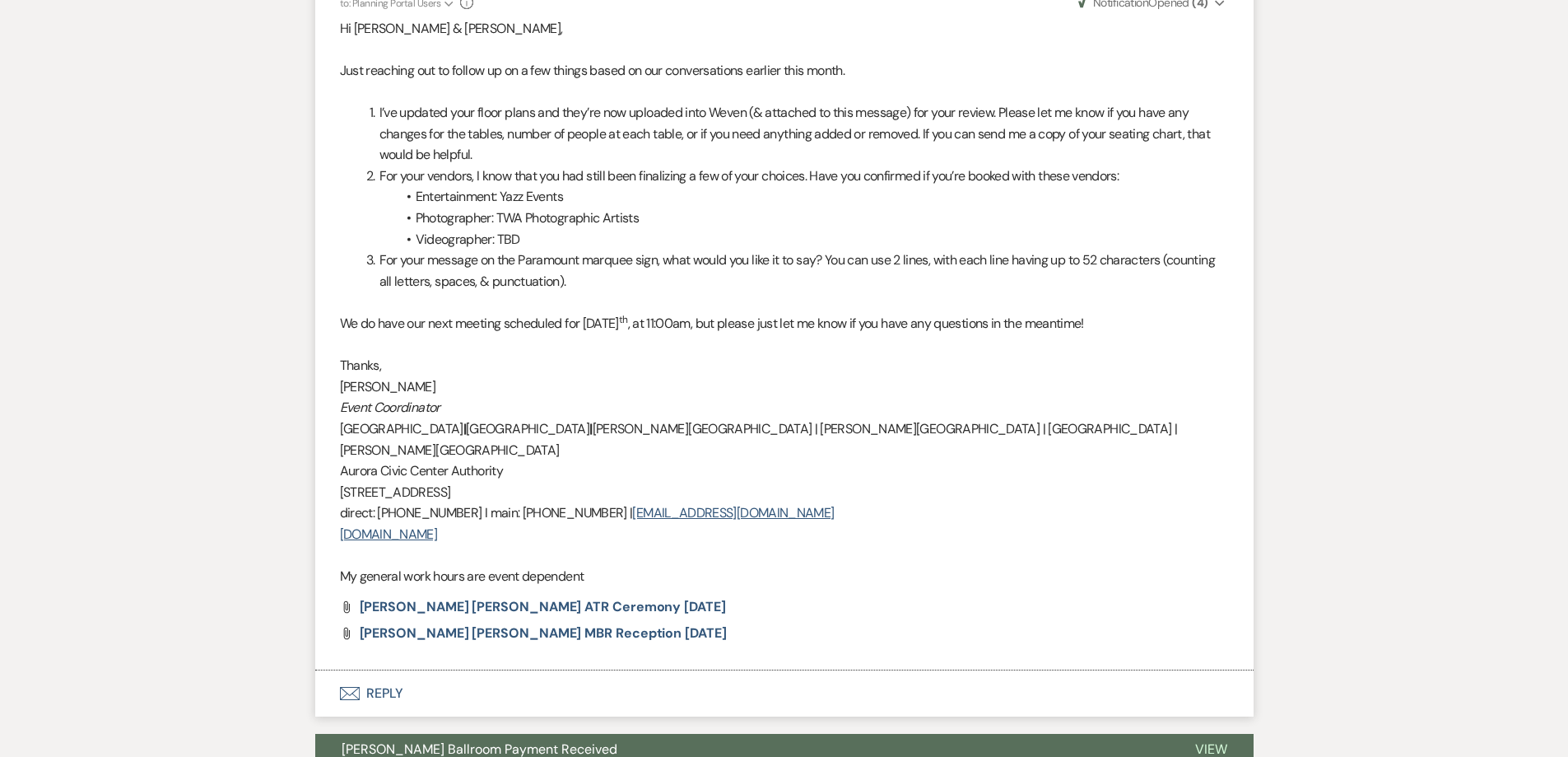
scroll to position [824, 0]
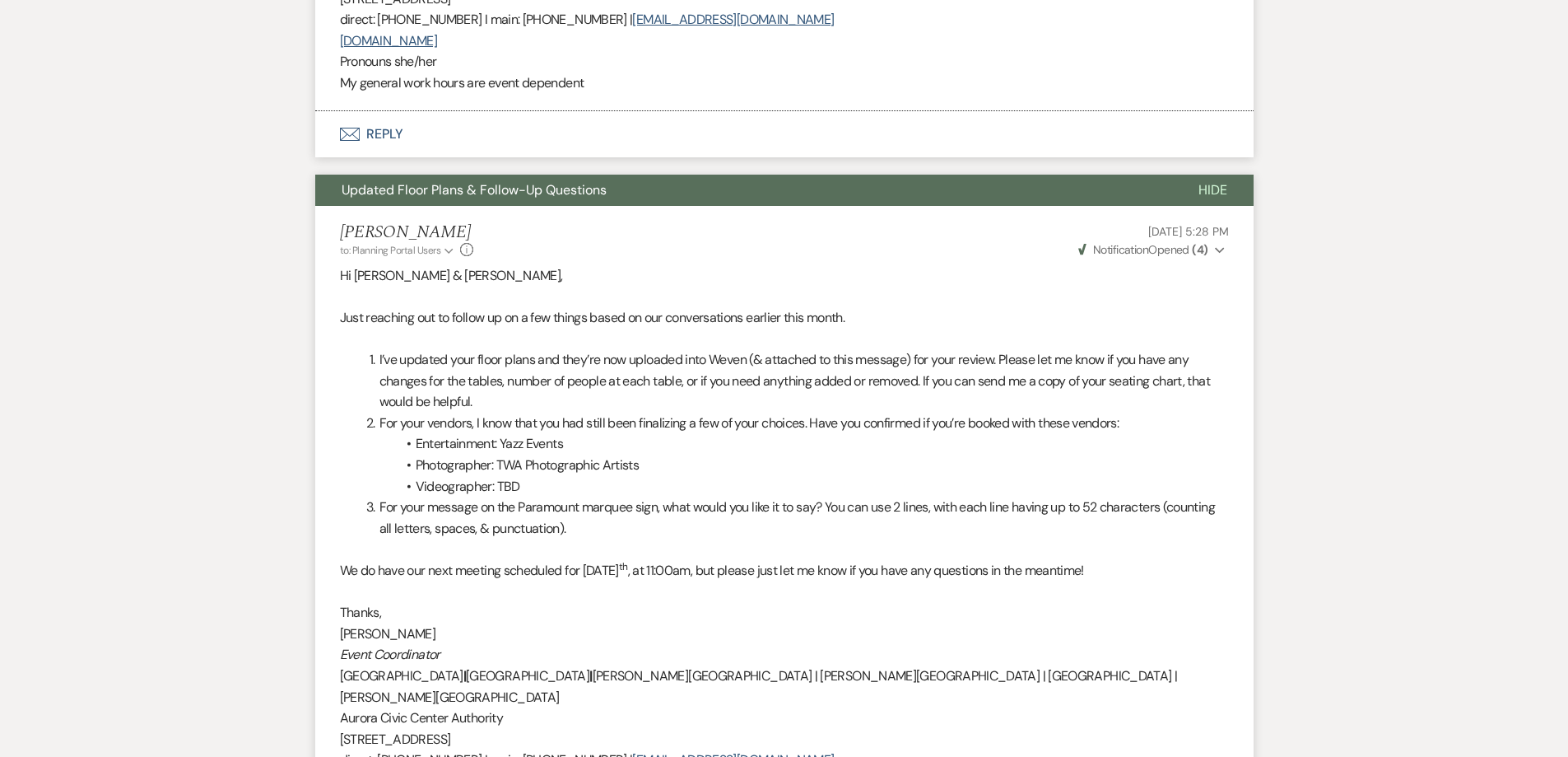
click at [739, 497] on li "For your message on the Paramount marquee sign, what would you like it to say? …" at bounding box center [794, 517] width 869 height 42
click at [362, 328] on p at bounding box center [784, 339] width 889 height 21
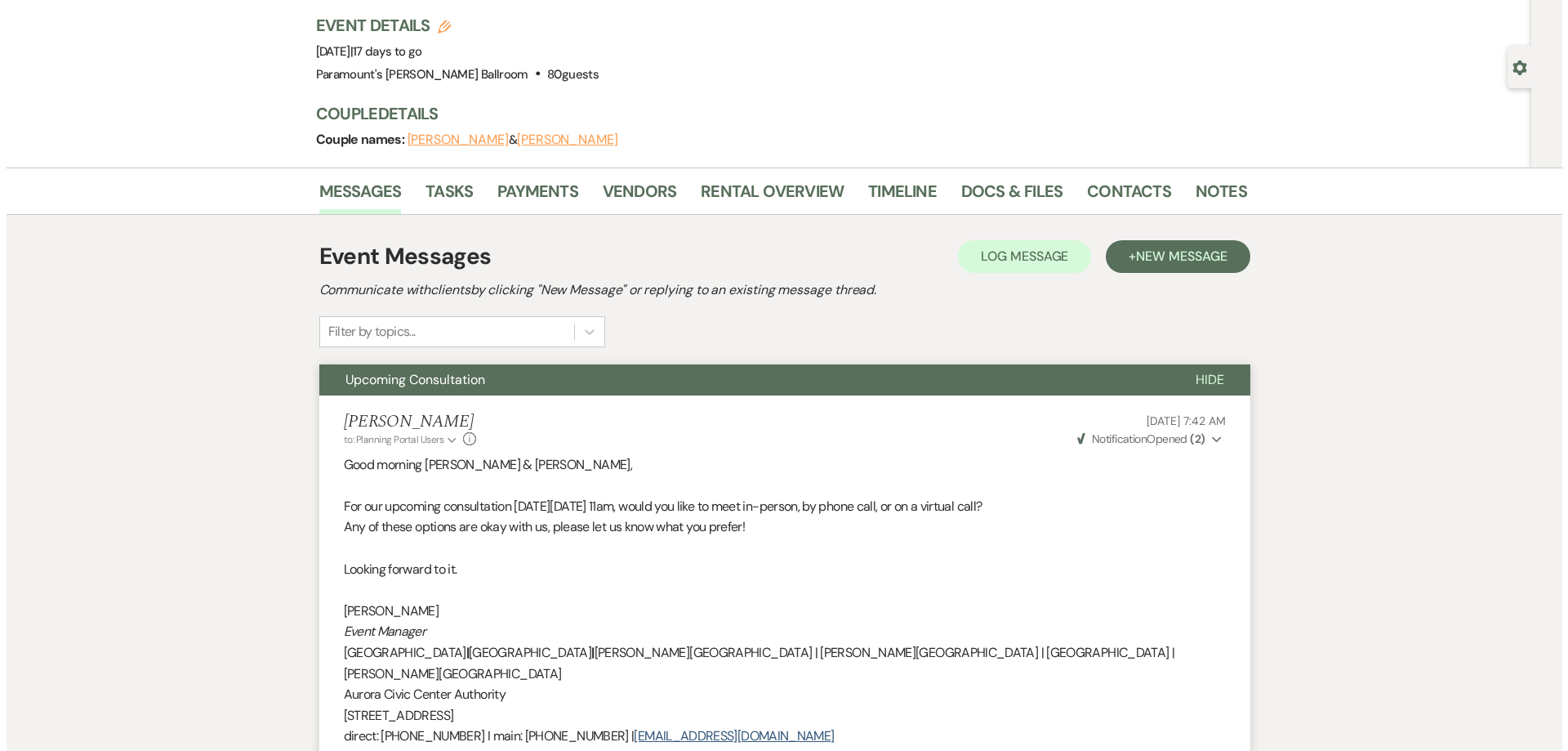
scroll to position [0, 0]
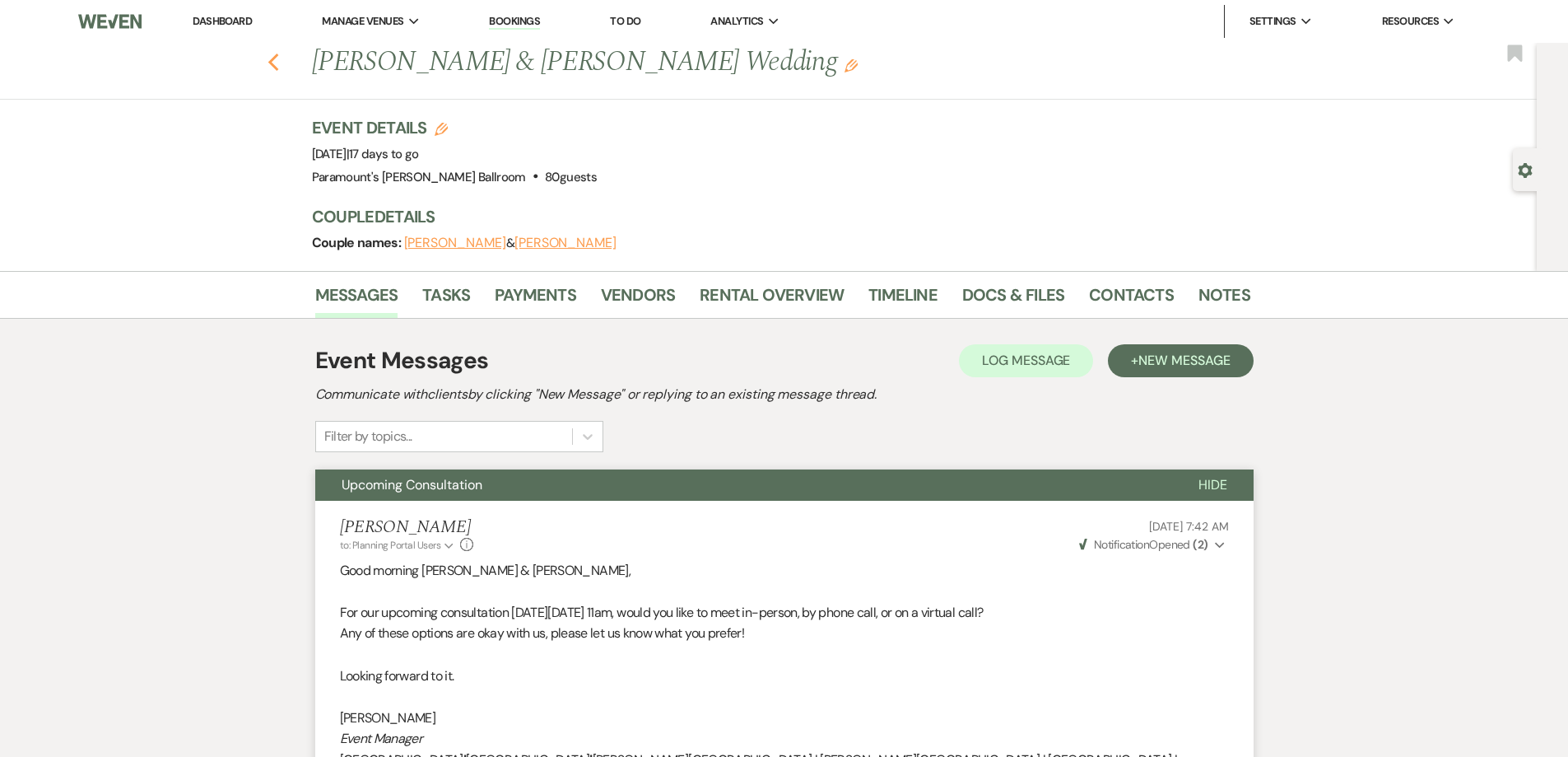
click at [280, 62] on icon "Previous" at bounding box center [273, 63] width 13 height 20
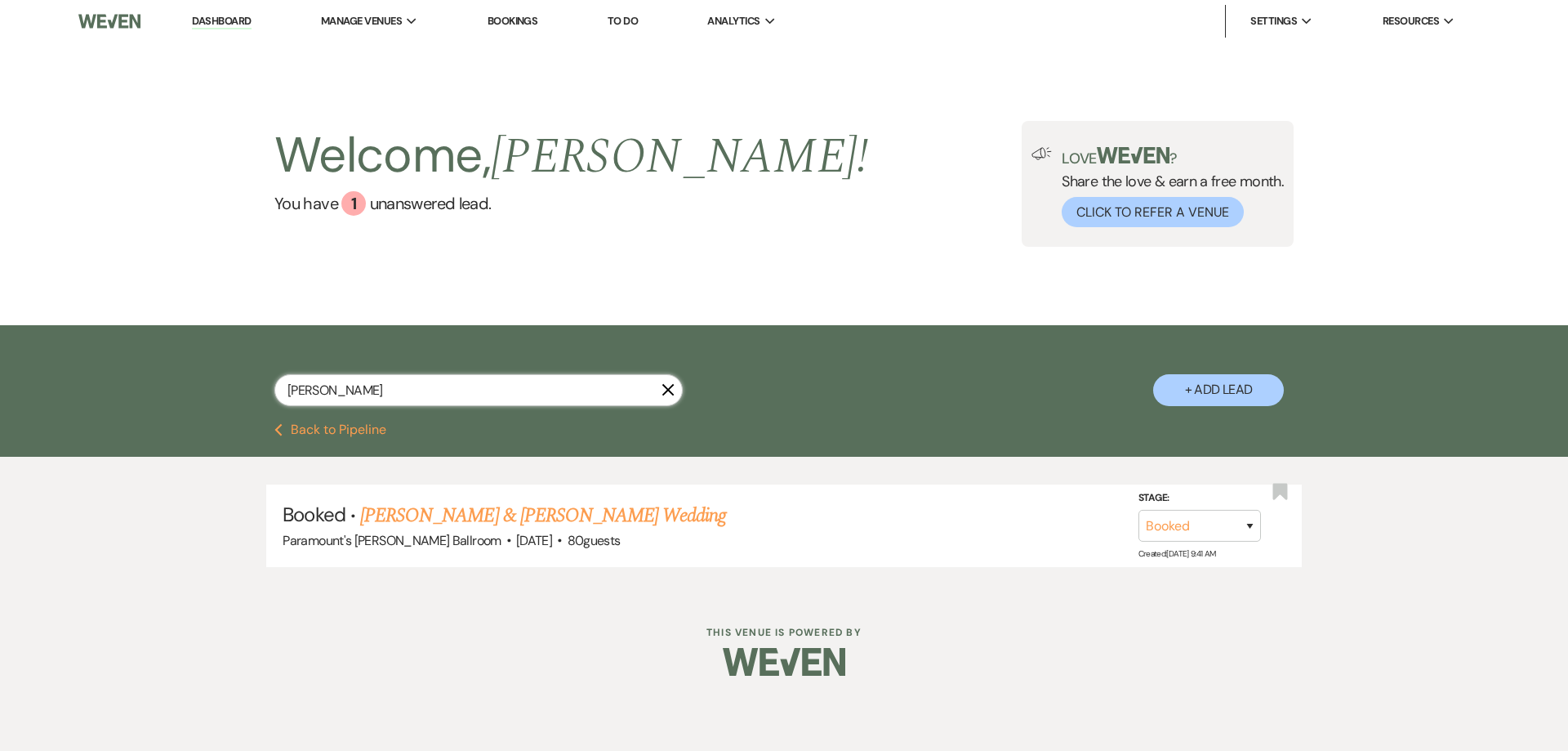
click at [366, 392] on input "casas" at bounding box center [479, 390] width 409 height 32
click at [668, 388] on icon "X" at bounding box center [667, 389] width 13 height 13
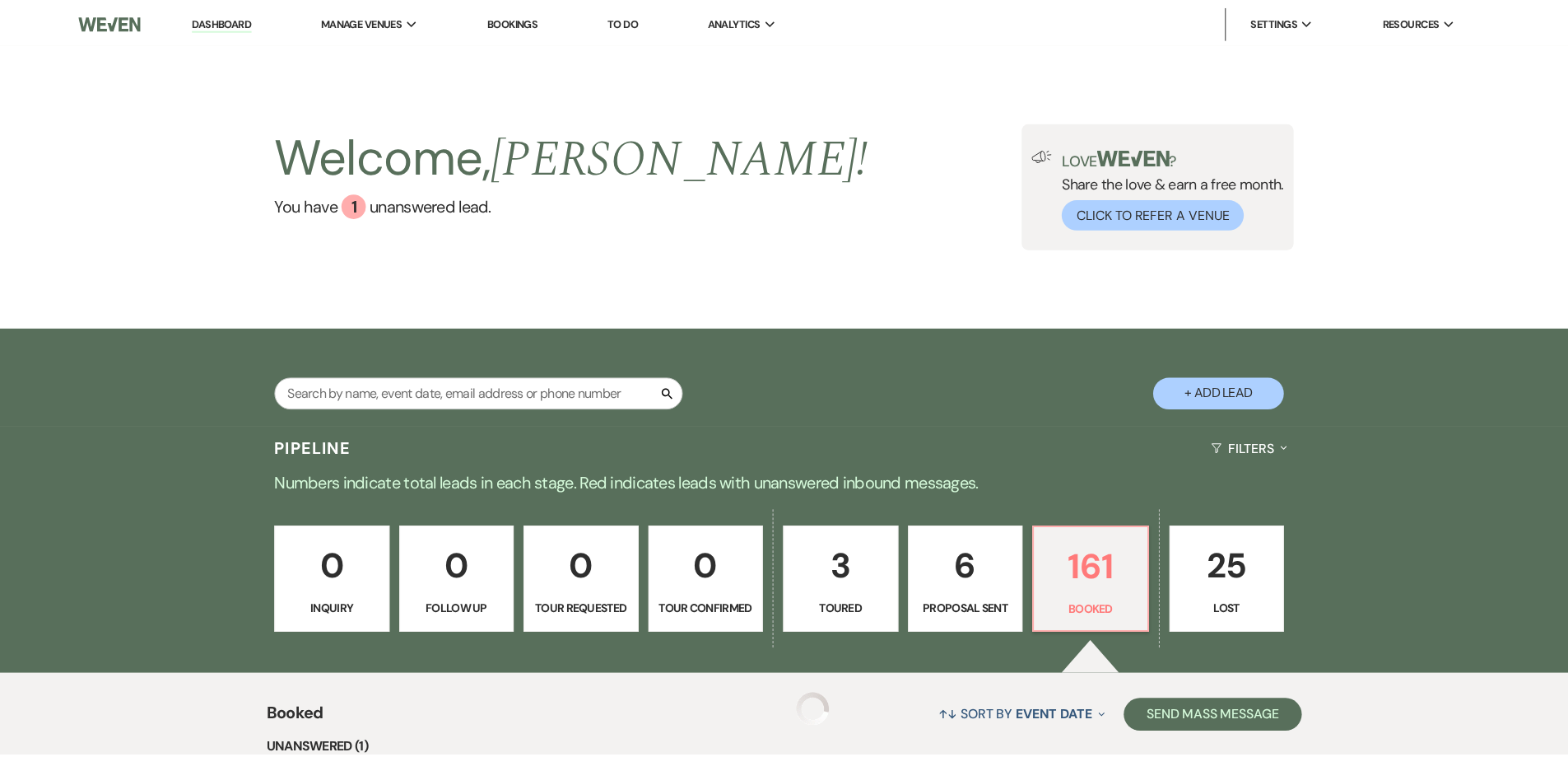
scroll to position [202, 0]
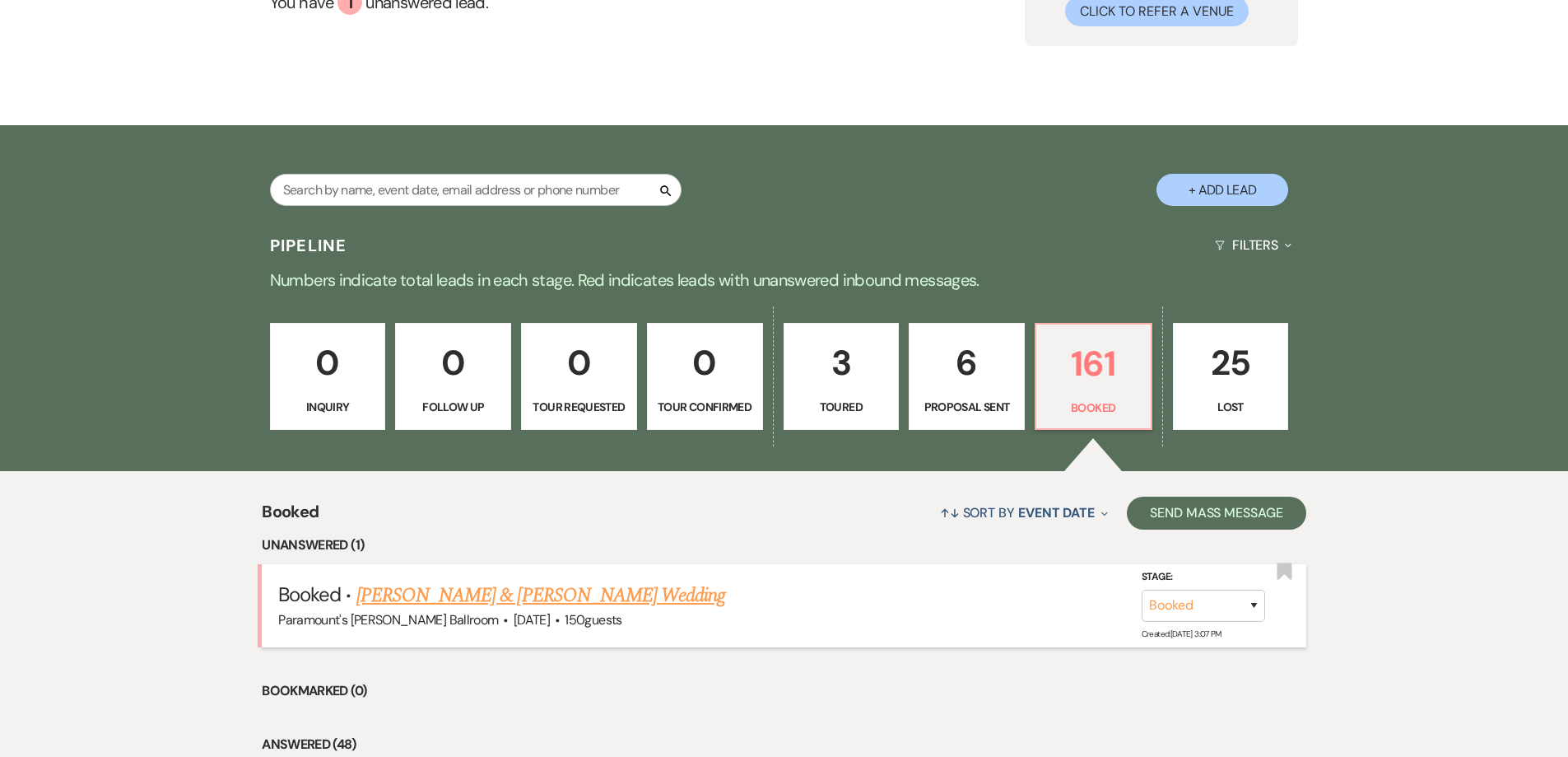
click at [683, 593] on link "Elizabeth Eygenhuysen & Braden Lentini's Wedding" at bounding box center [541, 595] width 369 height 29
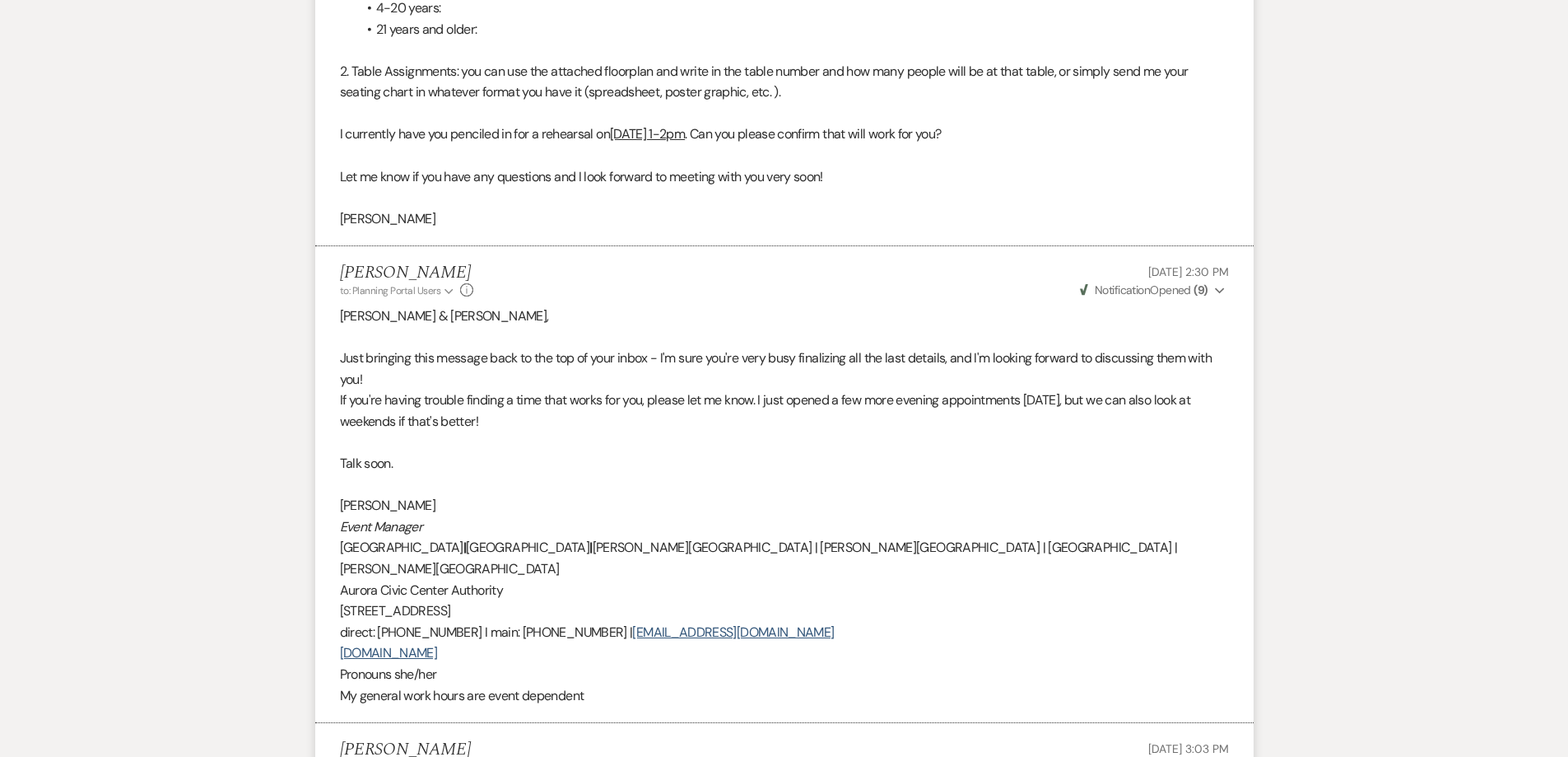
scroll to position [778, 0]
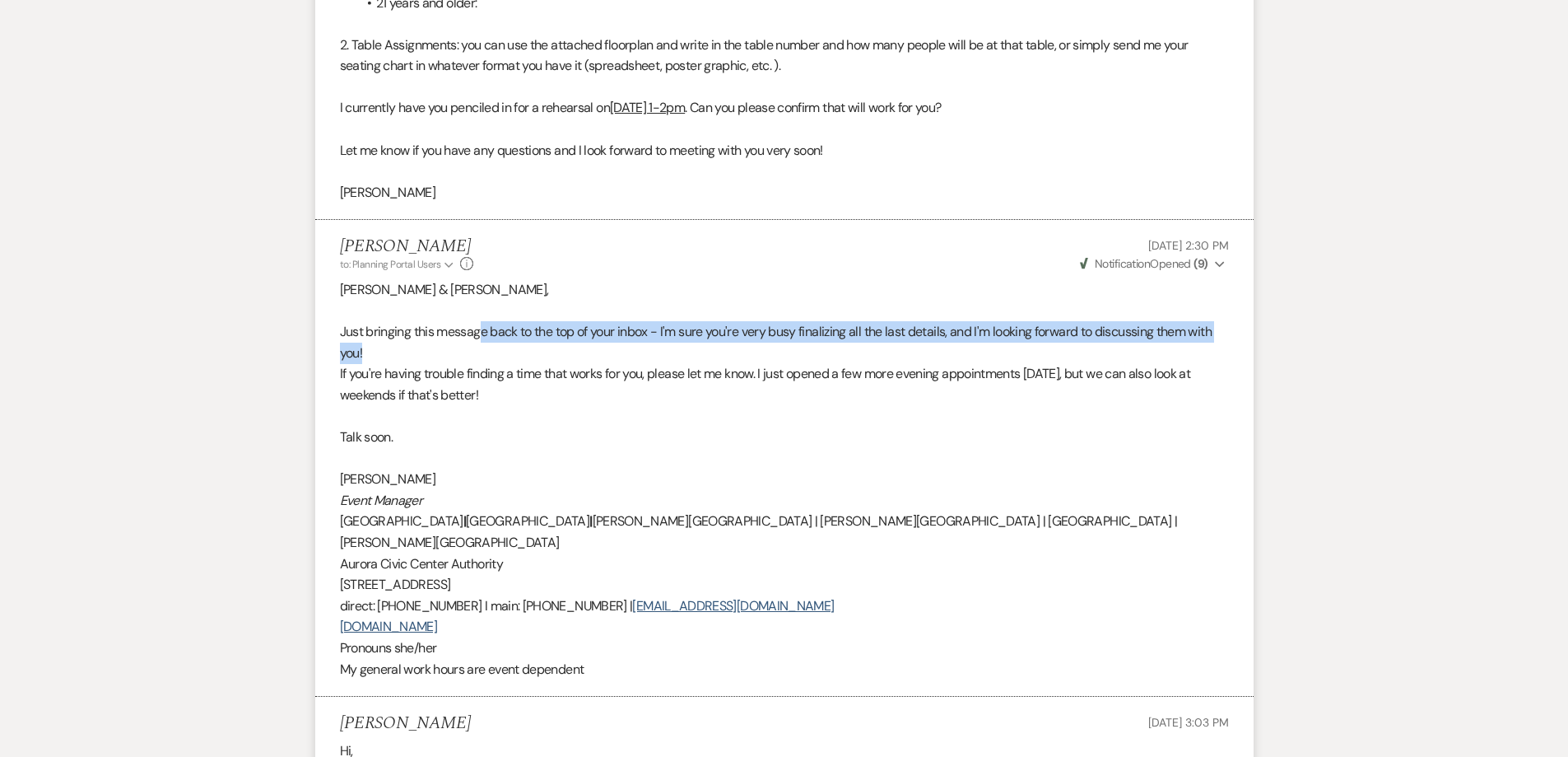
drag, startPoint x: 483, startPoint y: 331, endPoint x: 686, endPoint y: 356, distance: 204.5
click at [686, 356] on p "Just bringing this message back to the top of your inbox - I'm sure you're very…" at bounding box center [784, 341] width 889 height 42
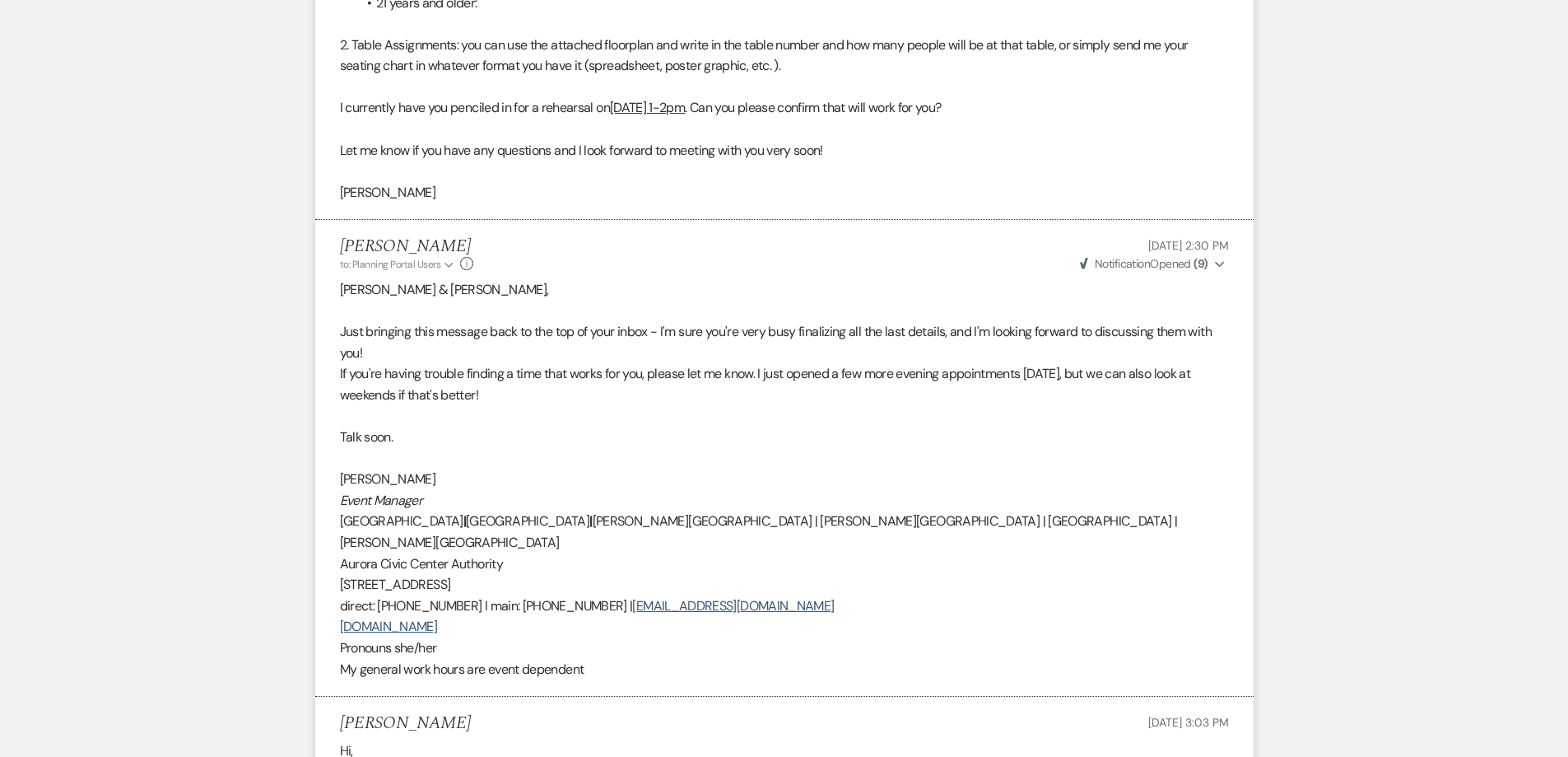
click at [707, 368] on p "If you're having trouble finding a time that works for you, please let me know.…" at bounding box center [784, 383] width 889 height 42
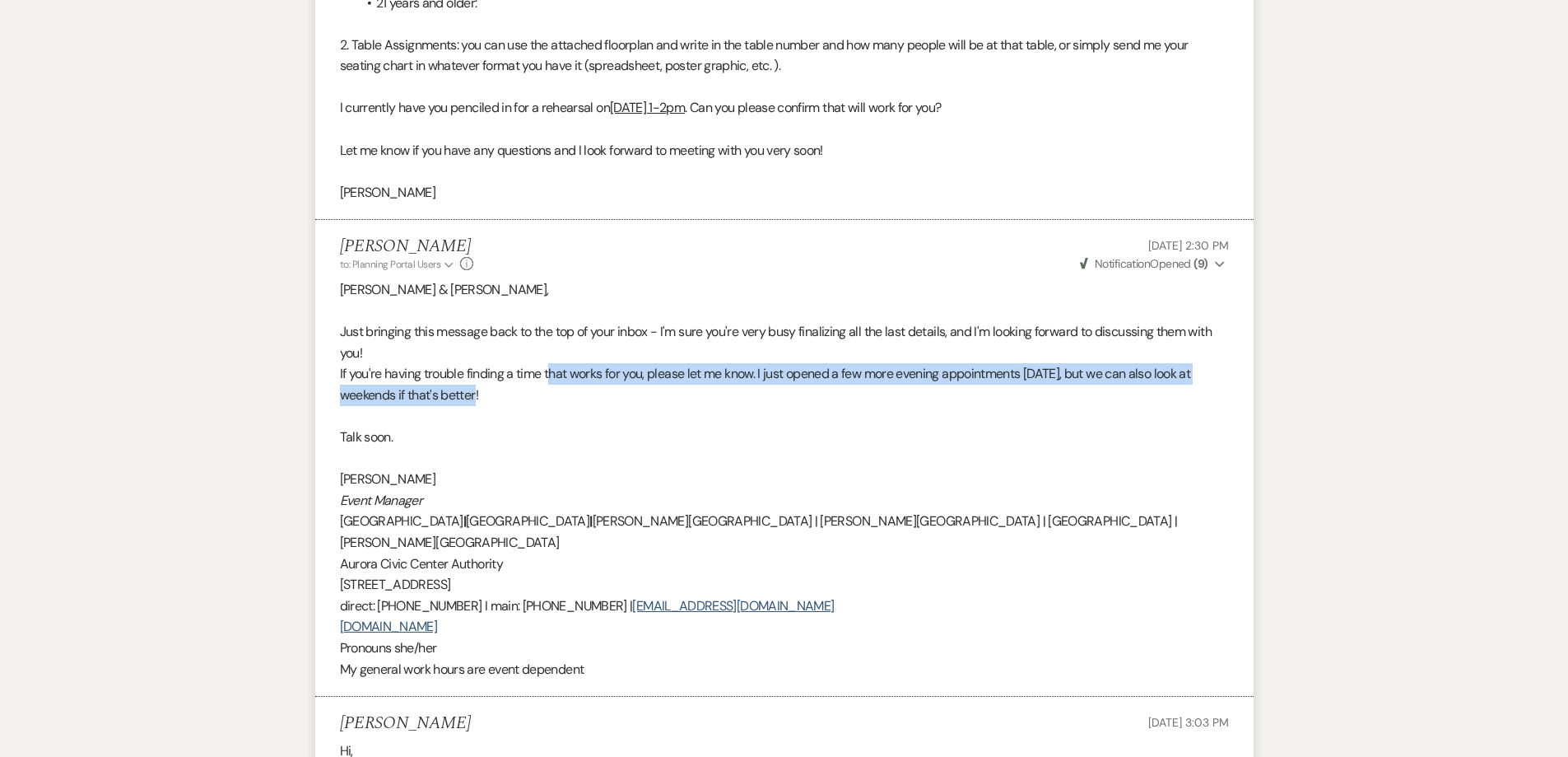
drag, startPoint x: 552, startPoint y: 372, endPoint x: 666, endPoint y: 405, distance: 118.7
click at [666, 404] on p "If you're having trouble finding a time that works for you, please let me know.…" at bounding box center [784, 383] width 889 height 42
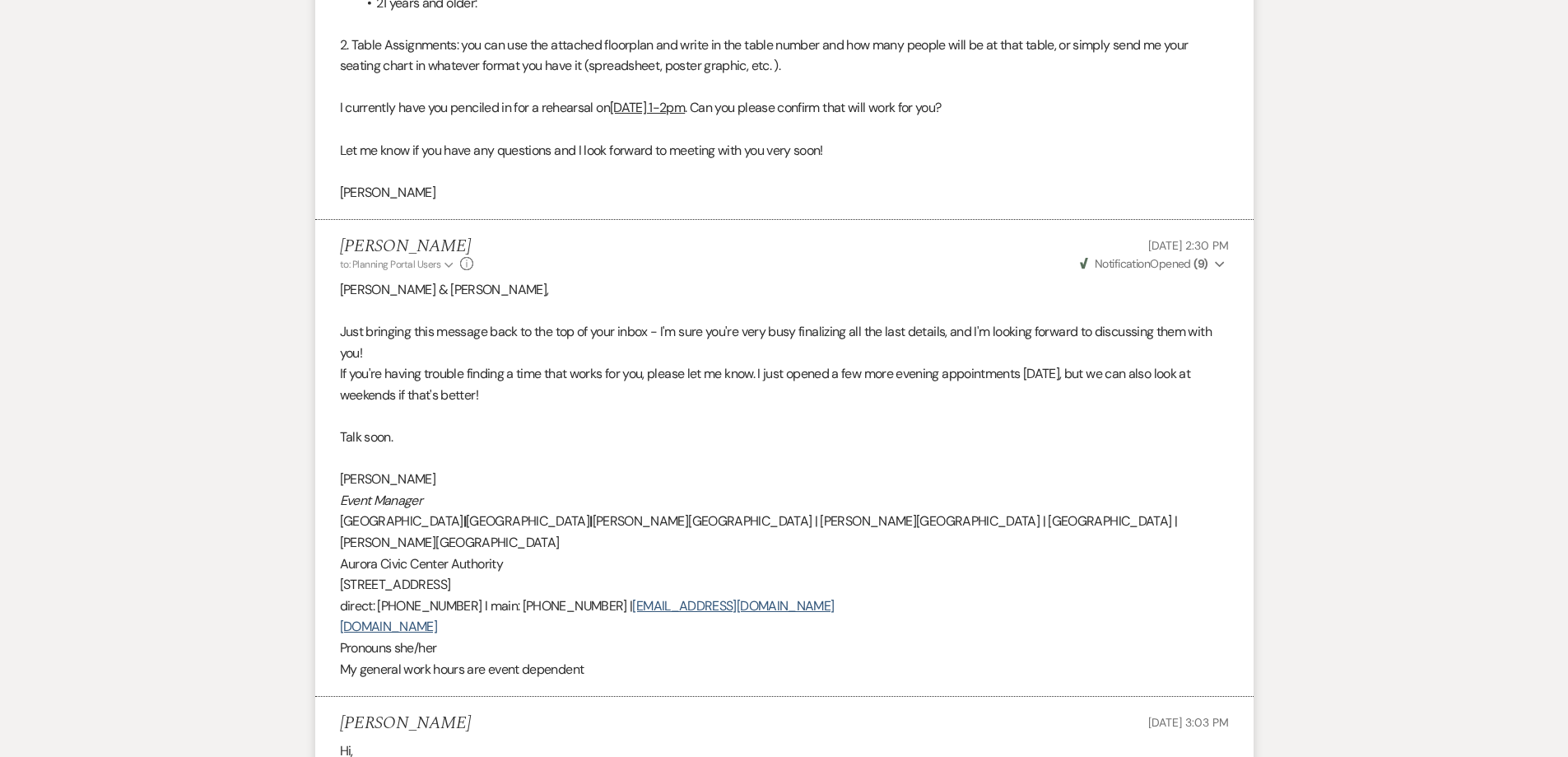
click at [664, 414] on p at bounding box center [784, 416] width 889 height 21
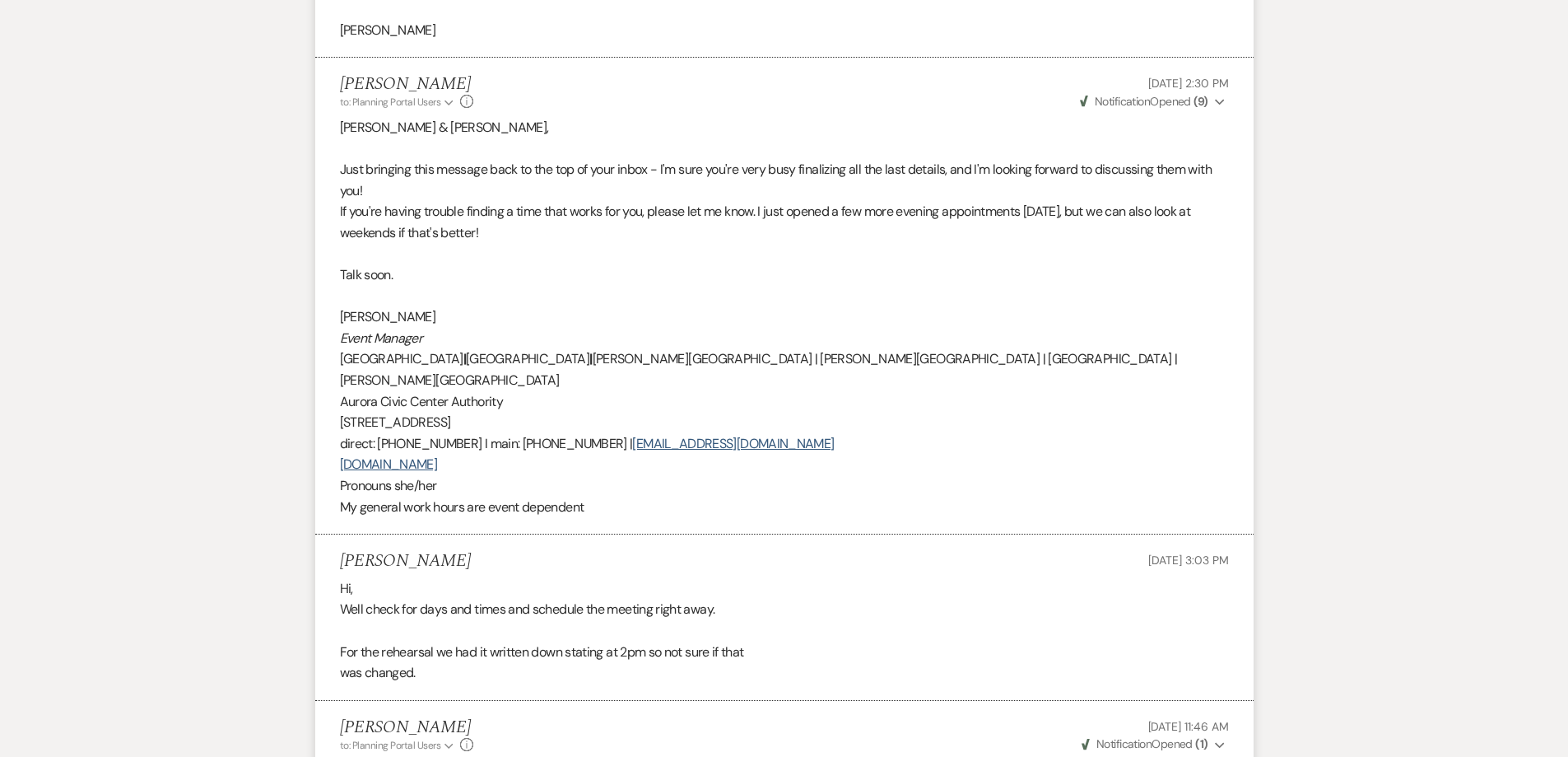
scroll to position [1190, 0]
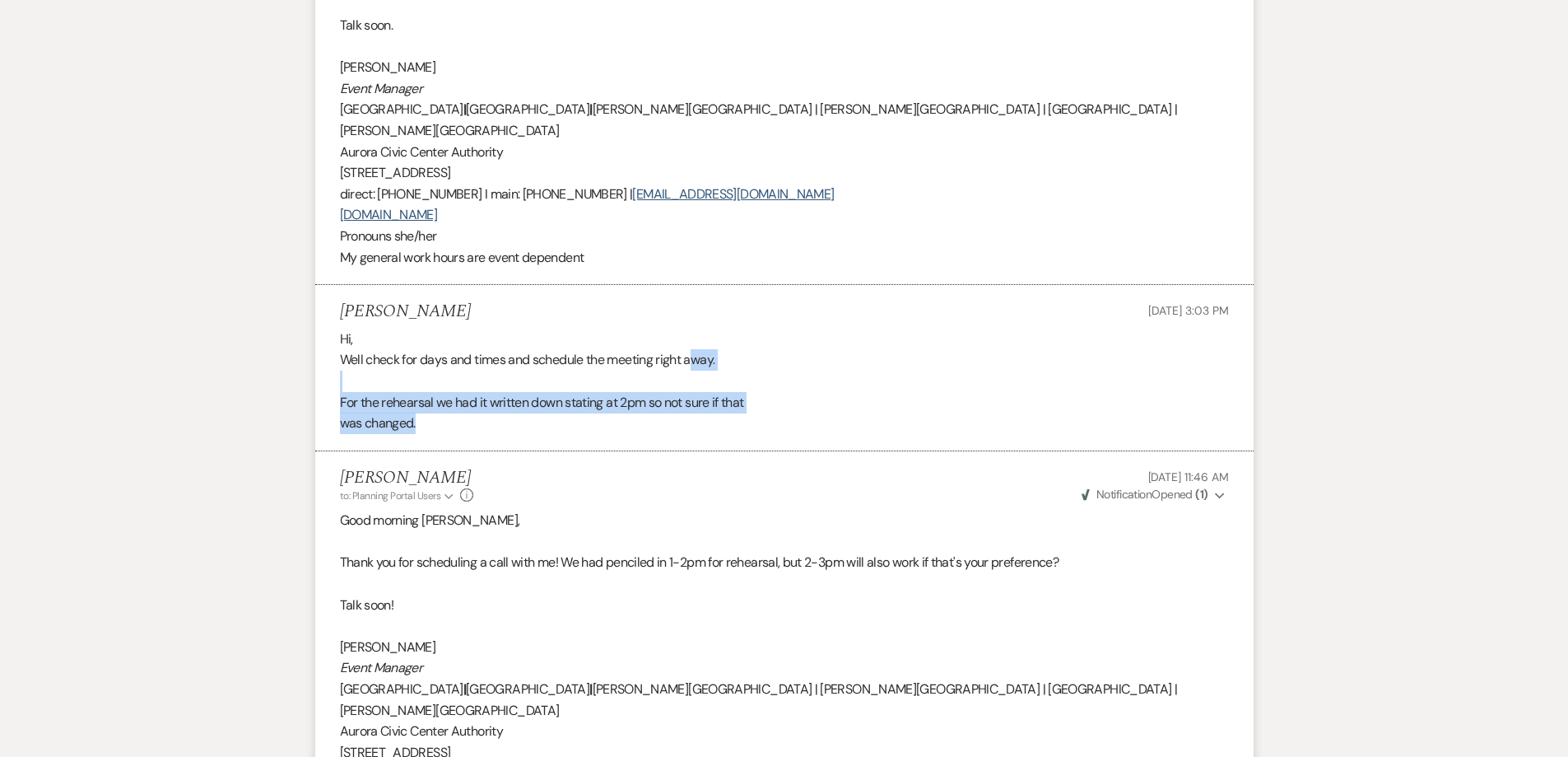
drag, startPoint x: 696, startPoint y: 337, endPoint x: 728, endPoint y: 404, distance: 74.2
click at [728, 404] on div "Hi, Well check for days and times and schedule the meeting right away. For the …" at bounding box center [784, 382] width 889 height 105
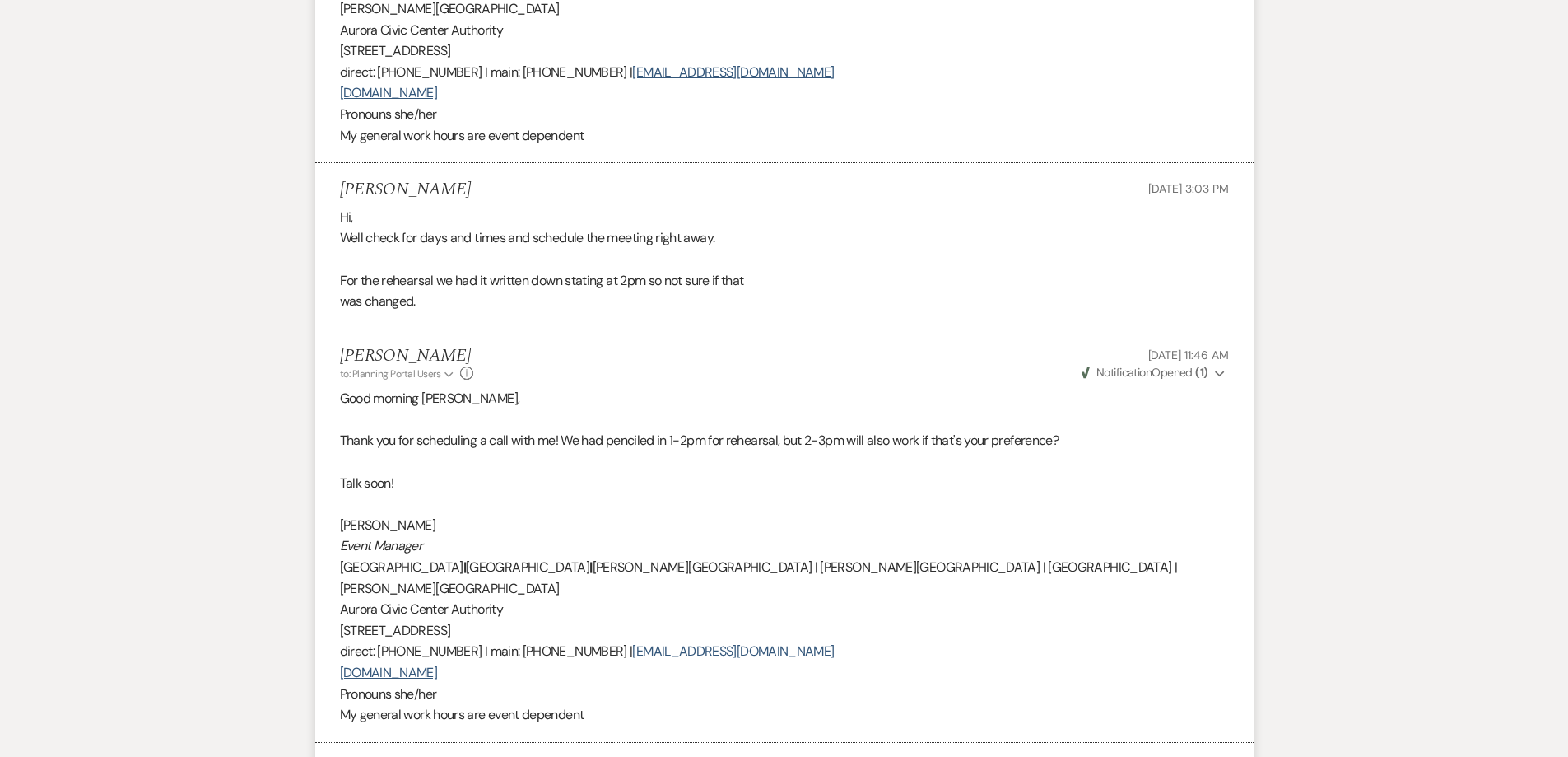
scroll to position [1355, 0]
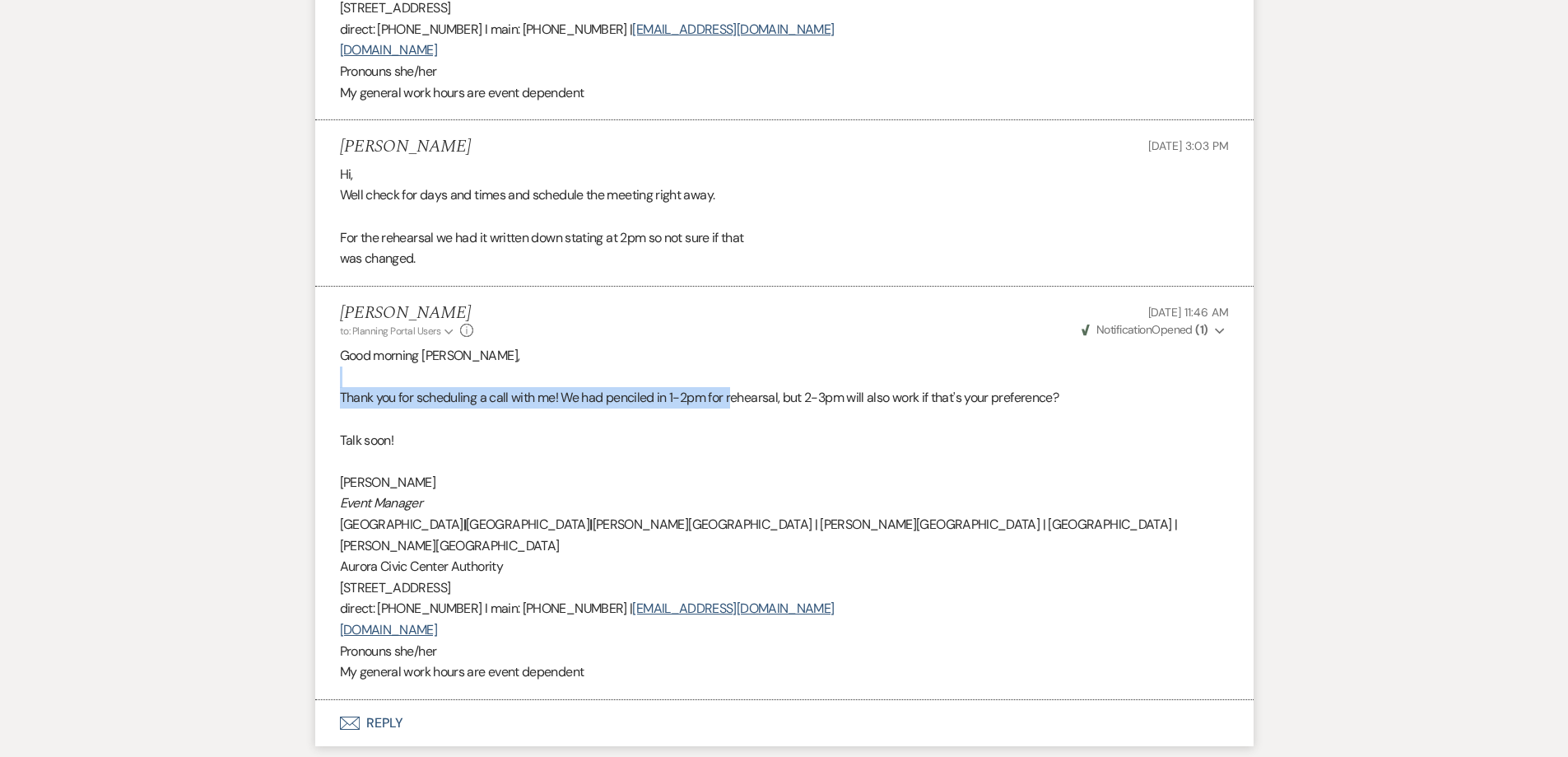
drag, startPoint x: 594, startPoint y: 369, endPoint x: 740, endPoint y: 384, distance: 146.8
click at [740, 384] on div "Good morning Elizabeth, Thank you for scheduling a call with me! We had pencile…" at bounding box center [784, 514] width 889 height 338
click at [740, 387] on p "Thank you for scheduling a call with me! We had penciled in 1-2pm for rehearsal…" at bounding box center [784, 398] width 889 height 21
drag, startPoint x: 664, startPoint y: 370, endPoint x: 813, endPoint y: 372, distance: 149.0
click at [813, 387] on p "Thank you for scheduling a call with me! We had penciled in 1-2pm for rehearsal…" at bounding box center [784, 398] width 889 height 21
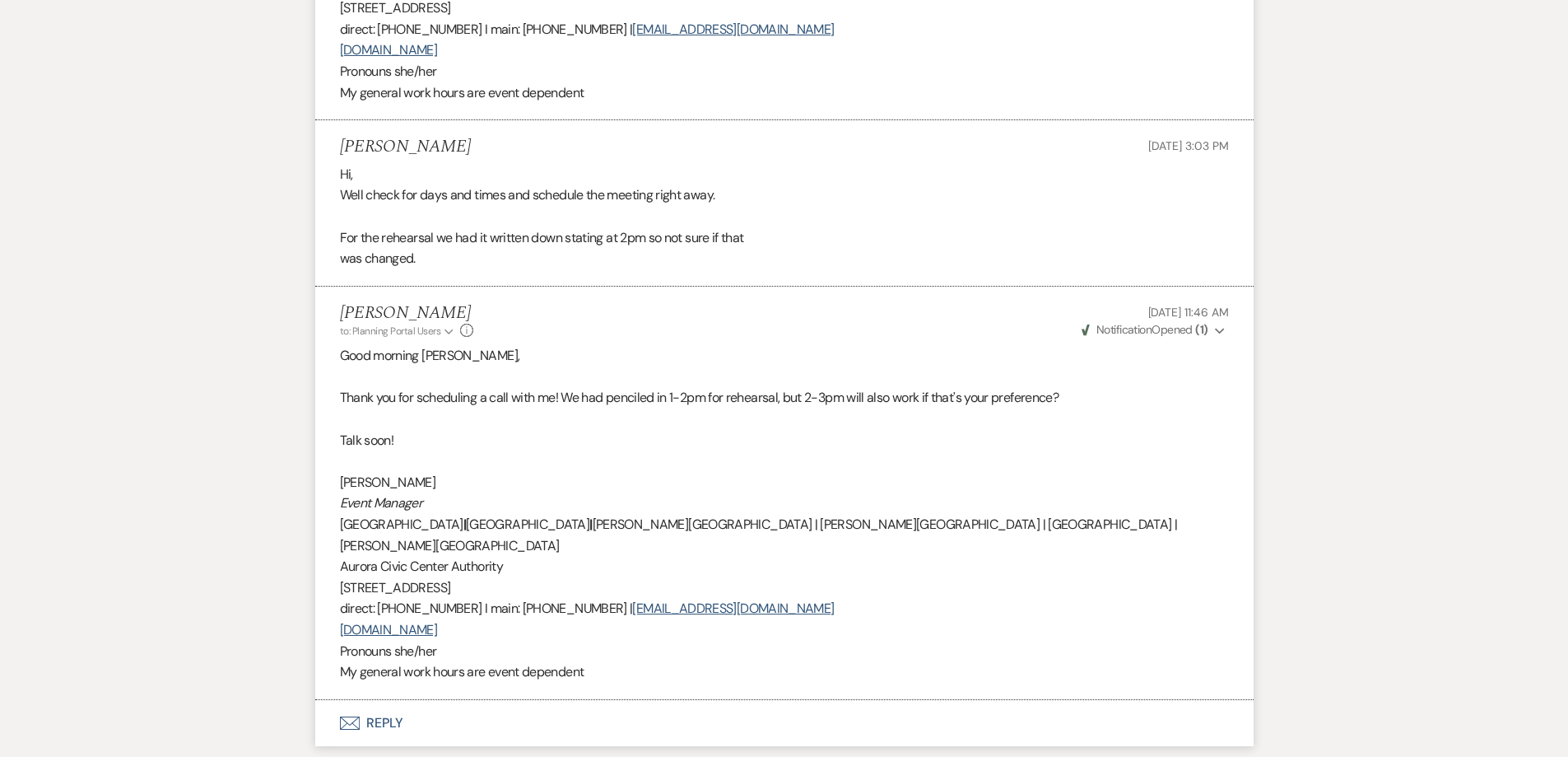
click at [841, 387] on p "Thank you for scheduling a call with me! We had penciled in 1-2pm for rehearsal…" at bounding box center [784, 398] width 889 height 21
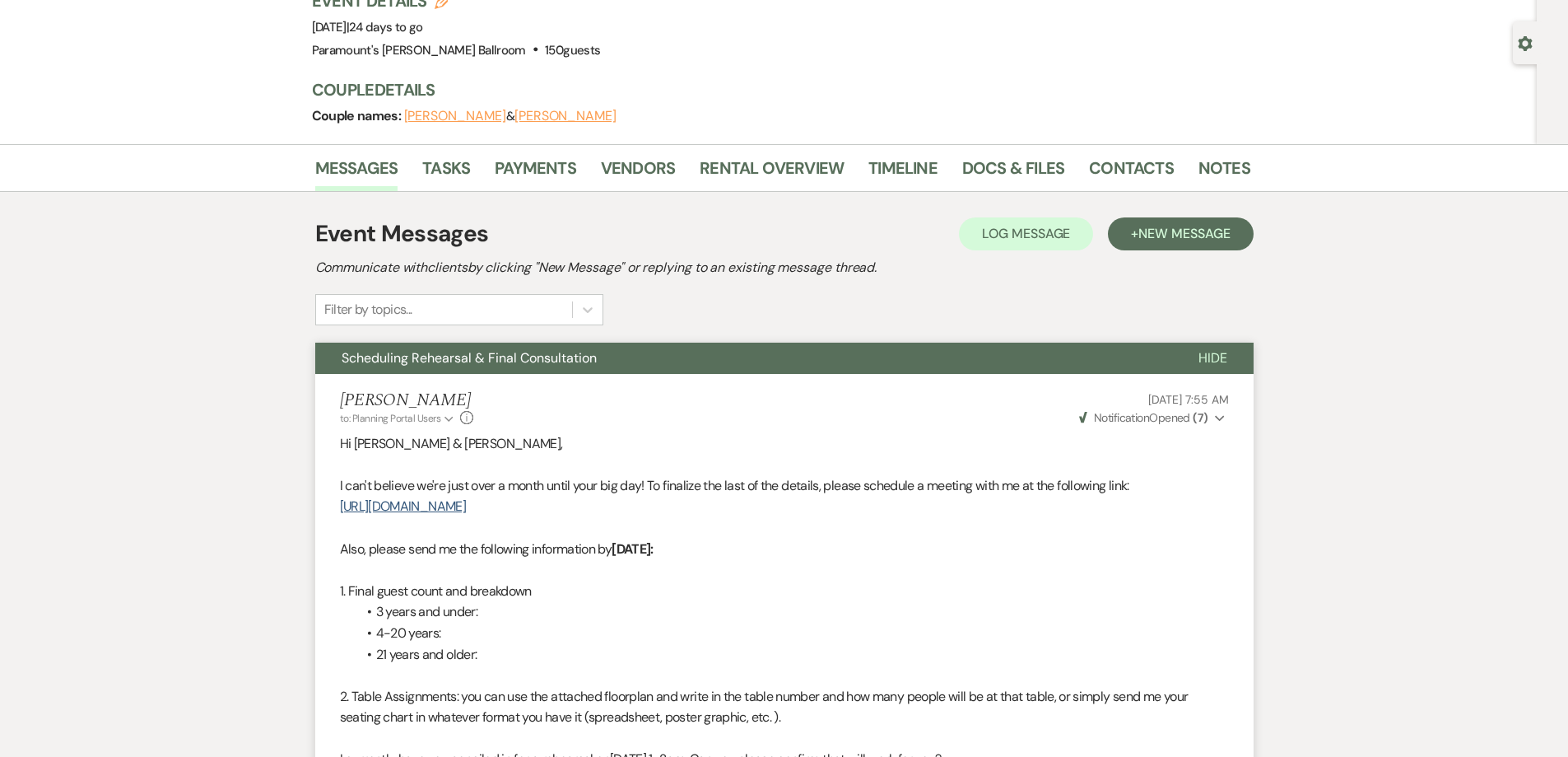
scroll to position [120, 0]
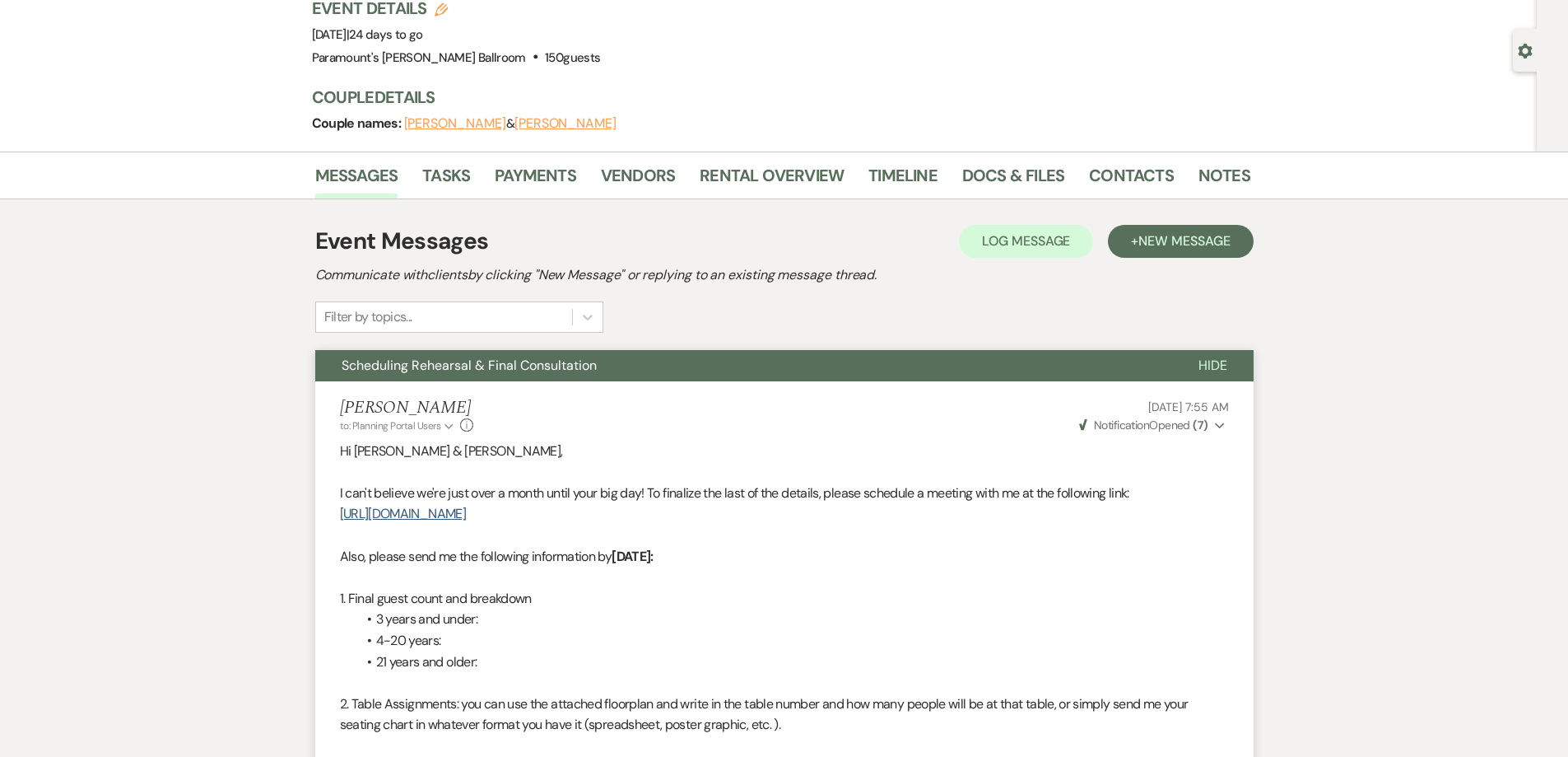
click at [656, 368] on button "Scheduling Rehearsal & Final Consultation" at bounding box center [743, 366] width 857 height 31
